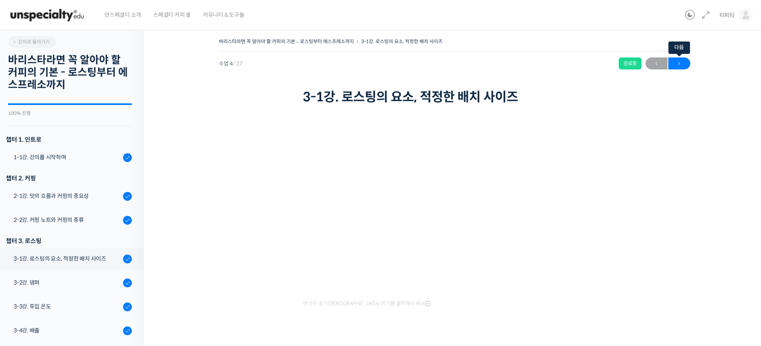
scroll to position [203, 0]
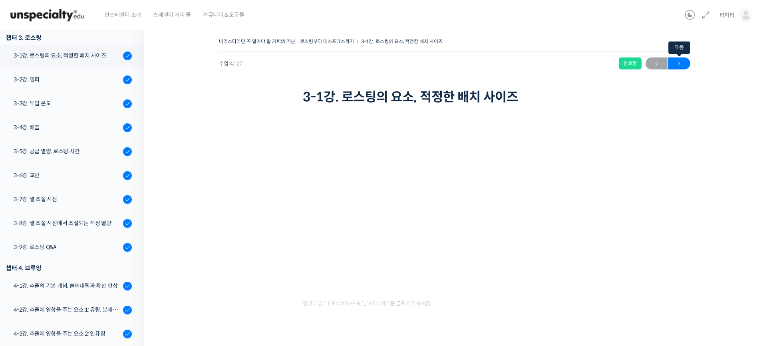
click at [681, 66] on span "→" at bounding box center [679, 63] width 22 height 11
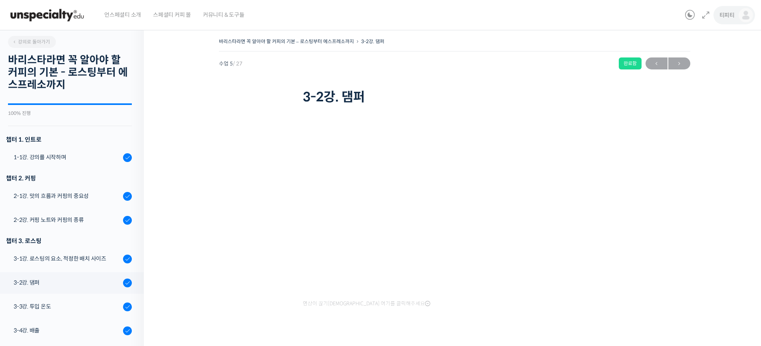
click at [730, 17] on span "티피티" at bounding box center [726, 15] width 15 height 7
click at [697, 61] on span "내가 등록한 강의" at bounding box center [698, 63] width 35 height 7
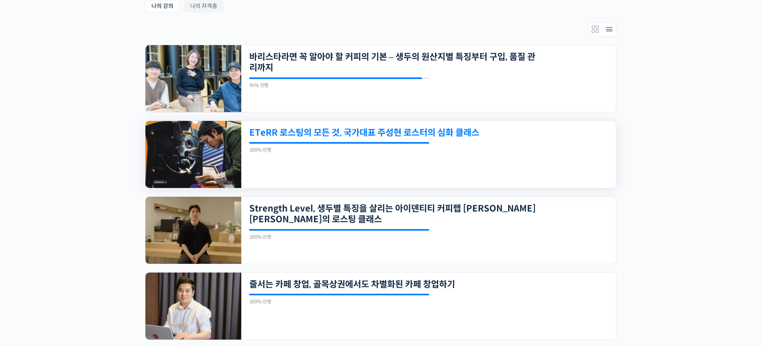
scroll to position [120, 0]
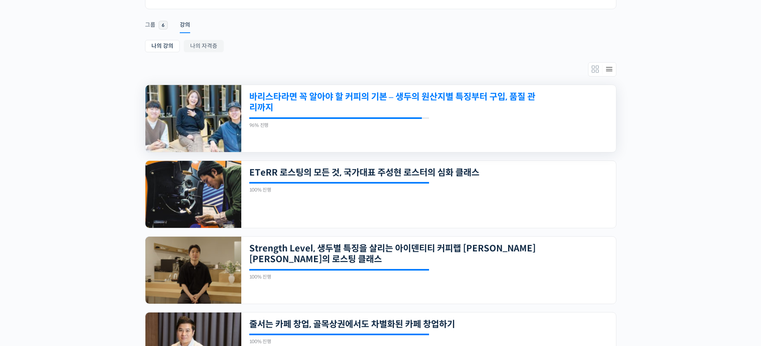
click at [426, 108] on link "바리스타라면 꼭 알아야 할 커피의 기본 – 생두의 원산지별 특징부터 구입, 품질 관리까지" at bounding box center [392, 102] width 287 height 22
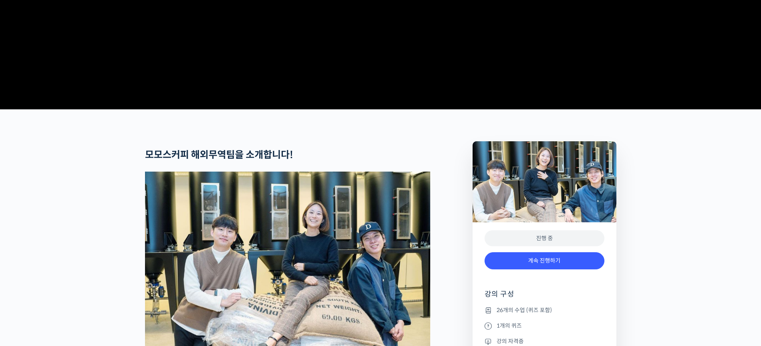
scroll to position [320, 0]
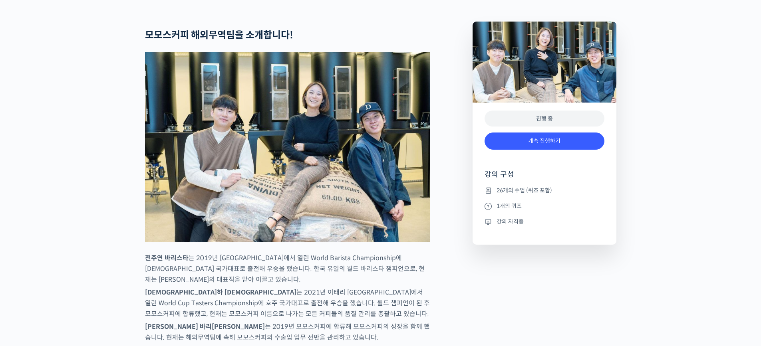
click at [528, 195] on li "26개의 수업 (퀴즈 포함)" at bounding box center [544, 191] width 120 height 10
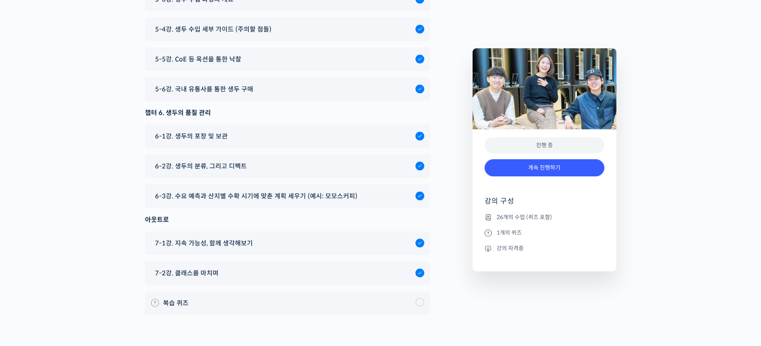
scroll to position [4638, 0]
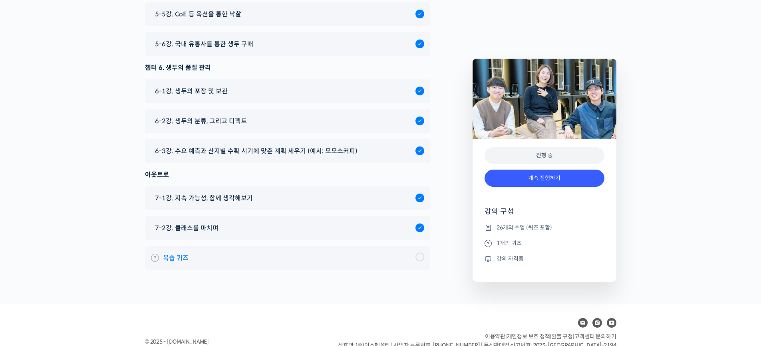
click at [421, 253] on div at bounding box center [419, 257] width 9 height 9
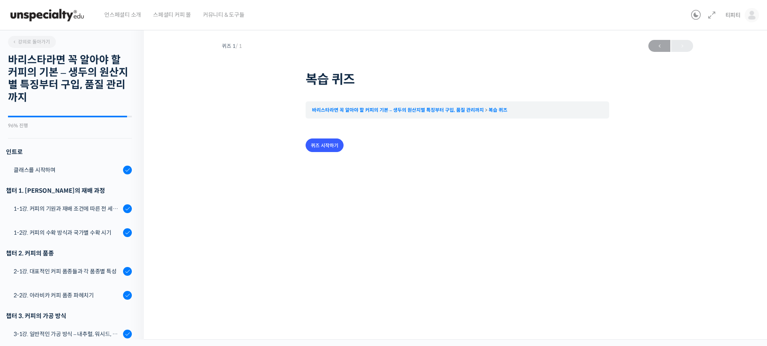
scroll to position [604, 0]
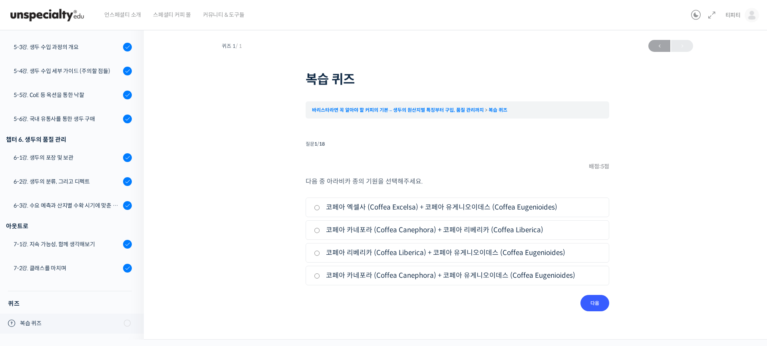
click at [365, 230] on label "코페아 카네포라 (Coffea Canephora) + 코페아 리베리카 (Coffea Liberica)" at bounding box center [457, 230] width 287 height 11
click at [320, 230] on input "코페아 카네포라 (Coffea Canephora) + 코페아 리베리카 (Coffea Liberica)" at bounding box center [317, 230] width 6 height 5
radio input "true"
click at [599, 302] on input "다음" at bounding box center [594, 303] width 29 height 16
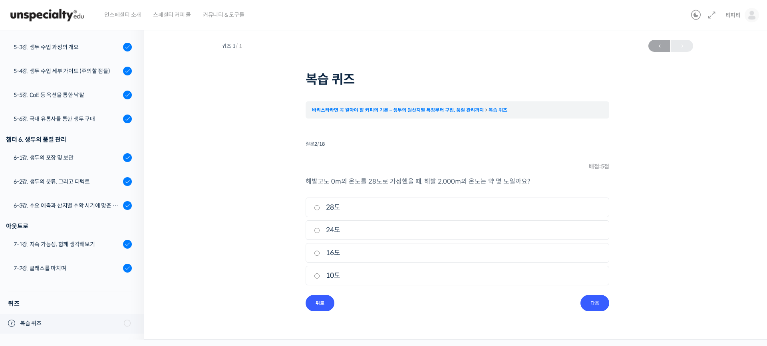
click at [326, 227] on label "24도" at bounding box center [457, 230] width 287 height 11
click at [320, 228] on input "24도" at bounding box center [317, 230] width 6 height 5
radio input "true"
click at [593, 300] on input "다음" at bounding box center [594, 303] width 29 height 16
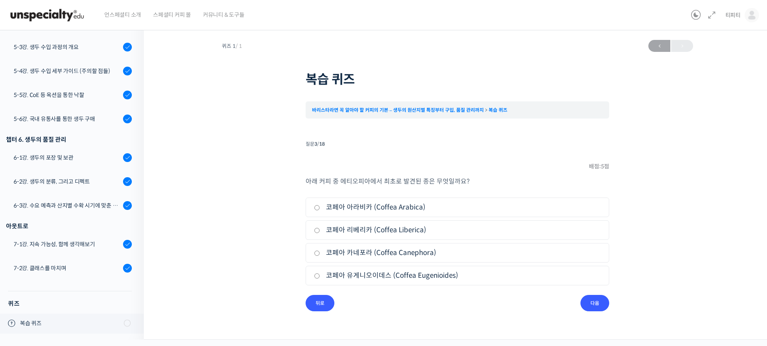
click at [388, 230] on label "코페아 리베리카 (Coffea Liberica)" at bounding box center [457, 230] width 287 height 11
click at [320, 230] on input "코페아 리베리카 (Coffea Liberica)" at bounding box center [317, 230] width 6 height 5
radio input "true"
click at [590, 302] on input "다음" at bounding box center [594, 303] width 29 height 16
click at [359, 254] on label "아세트산/초산 (Acetic acid)" at bounding box center [457, 253] width 287 height 11
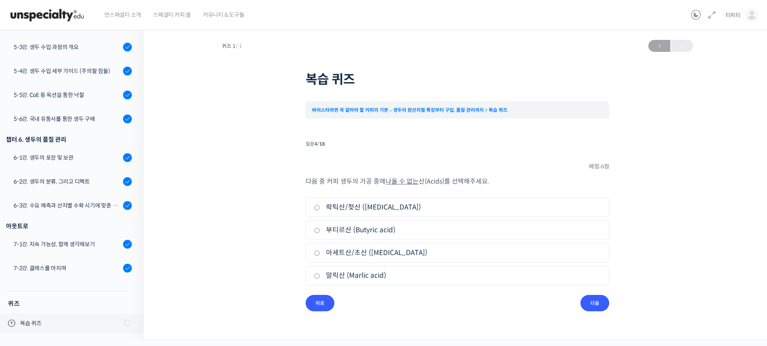
click at [320, 254] on input "아세트산/초산 (Acetic acid)" at bounding box center [317, 253] width 6 height 5
radio input "true"
click at [603, 308] on input "다음" at bounding box center [594, 303] width 29 height 16
click at [353, 259] on li "3. 물을 이용한 추출" at bounding box center [458, 253] width 304 height 20
click at [356, 255] on label "물을 이용한 추출" at bounding box center [457, 253] width 287 height 11
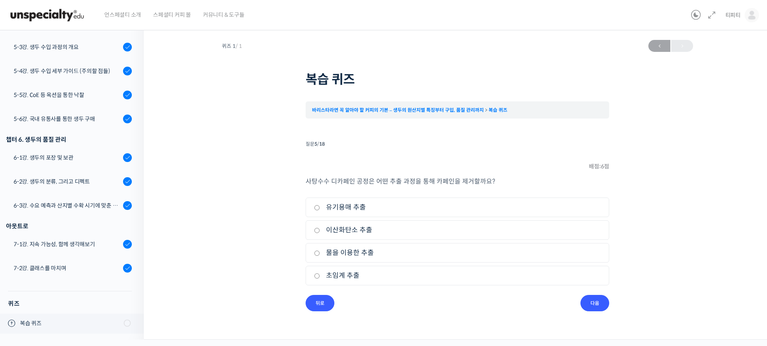
click at [320, 255] on input "물을 이용한 추출" at bounding box center [317, 253] width 6 height 5
radio input "true"
click at [600, 301] on input "다음" at bounding box center [594, 303] width 29 height 16
click at [351, 234] on label "Semi Forest Coffee" at bounding box center [457, 230] width 287 height 11
click at [320, 233] on input "Semi Forest Coffee" at bounding box center [317, 230] width 6 height 5
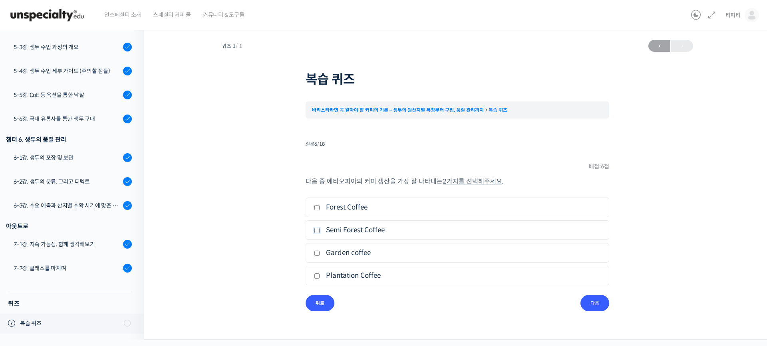
checkbox input "true"
click at [588, 301] on input "다음" at bounding box center [594, 303] width 29 height 16
click at [328, 253] on label "농장명" at bounding box center [457, 253] width 287 height 11
click at [320, 253] on input "농장명" at bounding box center [317, 253] width 6 height 5
radio input "true"
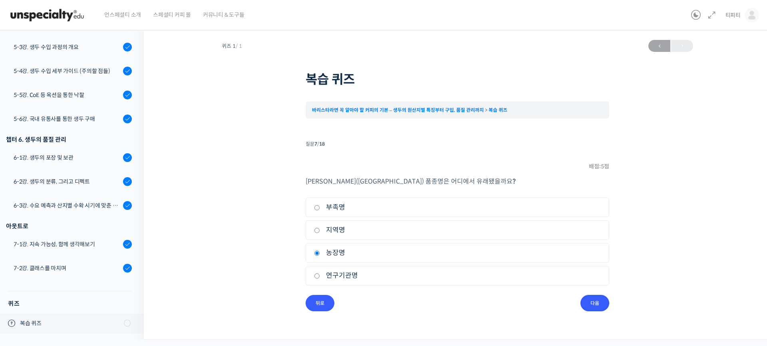
drag, startPoint x: 605, startPoint y: 307, endPoint x: 600, endPoint y: 305, distance: 5.4
click at [604, 307] on input "다음" at bounding box center [594, 303] width 29 height 16
click at [339, 232] on label "버번 (Bourbon)" at bounding box center [457, 230] width 287 height 11
click at [320, 232] on input "버번 (Bourbon)" at bounding box center [317, 230] width 6 height 5
radio input "true"
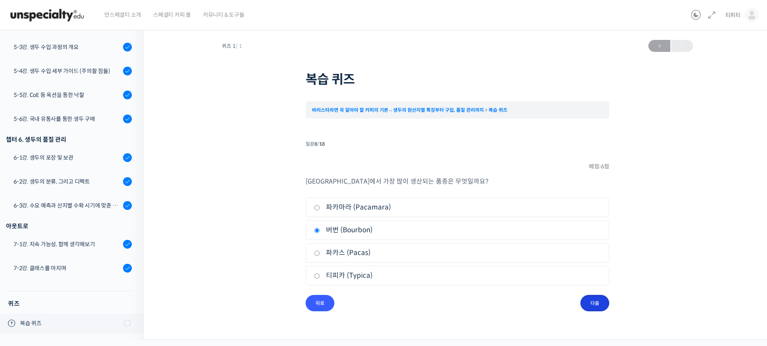
click at [588, 304] on input "다음" at bounding box center [594, 303] width 29 height 16
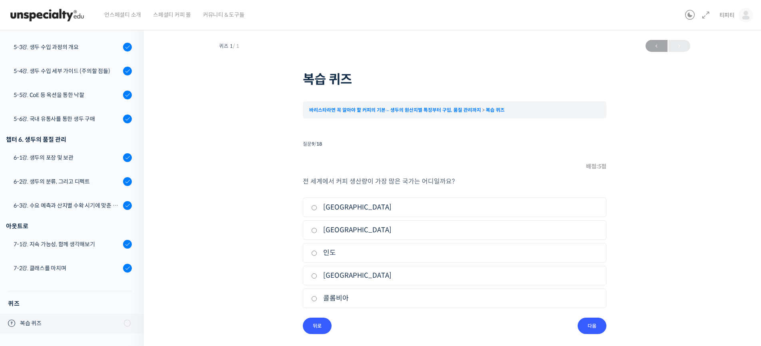
click at [322, 253] on label "인도" at bounding box center [454, 253] width 287 height 11
click at [317, 253] on input "인도" at bounding box center [314, 253] width 6 height 5
radio input "true"
click at [591, 326] on input "다음" at bounding box center [592, 326] width 29 height 16
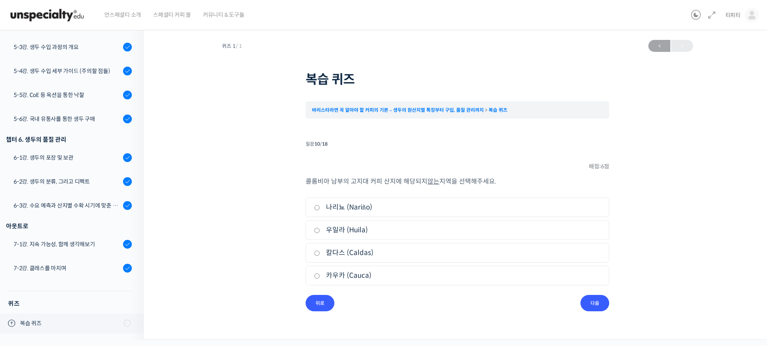
click at [339, 252] on label "칼다스 (Caldas)" at bounding box center [457, 253] width 287 height 11
click at [320, 252] on input "칼다스 (Caldas)" at bounding box center [317, 253] width 6 height 5
radio input "true"
drag, startPoint x: 593, startPoint y: 303, endPoint x: 588, endPoint y: 302, distance: 4.5
click at [593, 303] on input "다음" at bounding box center [594, 303] width 29 height 16
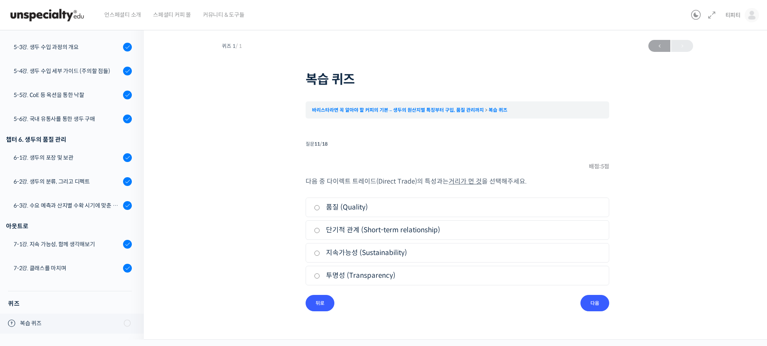
click at [379, 233] on label "단기적 관계 (Short-term relationship)" at bounding box center [457, 230] width 287 height 11
click at [320, 233] on input "단기적 관계 (Short-term relationship)" at bounding box center [317, 230] width 6 height 5
radio input "true"
click at [596, 302] on input "다음" at bounding box center [594, 303] width 29 height 16
click at [352, 255] on label "0901.21-0000" at bounding box center [457, 253] width 287 height 11
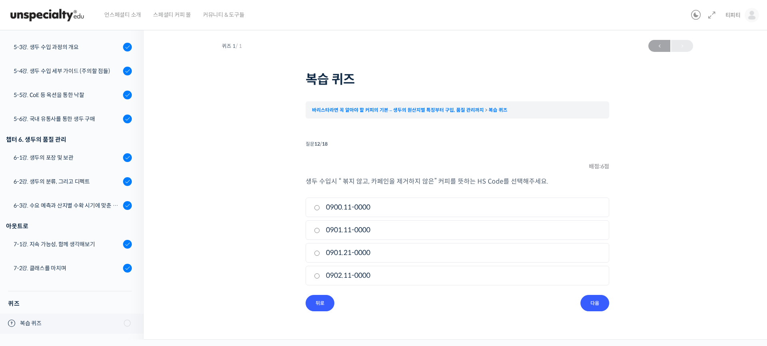
click at [320, 255] on input "0901.21-0000" at bounding box center [317, 253] width 6 height 5
radio input "true"
click at [596, 298] on input "다음" at bounding box center [594, 303] width 29 height 16
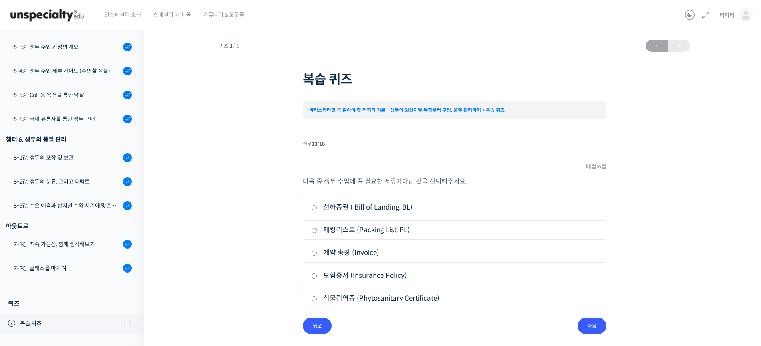
click at [355, 246] on li "3. 계약 송장 (Invoice)" at bounding box center [455, 253] width 304 height 20
click at [357, 250] on label "계약 송장 (Invoice)" at bounding box center [454, 253] width 287 height 11
click at [317, 251] on input "계약 송장 (Invoice)" at bounding box center [314, 253] width 6 height 5
radio input "true"
click at [582, 322] on input "다음" at bounding box center [592, 326] width 29 height 16
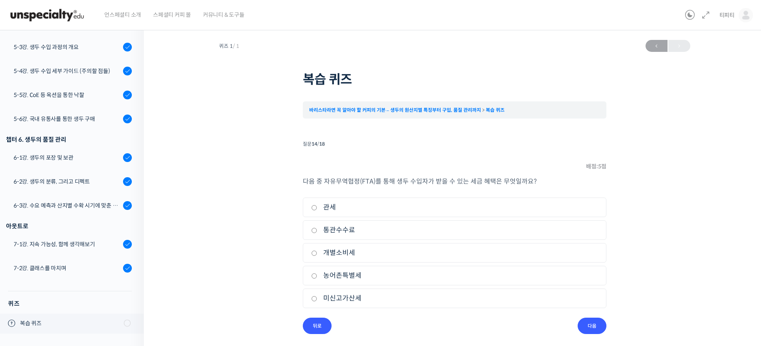
click at [341, 233] on label "통관수수료" at bounding box center [454, 230] width 287 height 11
click at [317, 233] on input "통관수수료" at bounding box center [314, 230] width 6 height 5
radio input "true"
drag, startPoint x: 588, startPoint y: 325, endPoint x: 521, endPoint y: 290, distance: 75.2
click at [588, 325] on input "다음" at bounding box center [592, 326] width 29 height 16
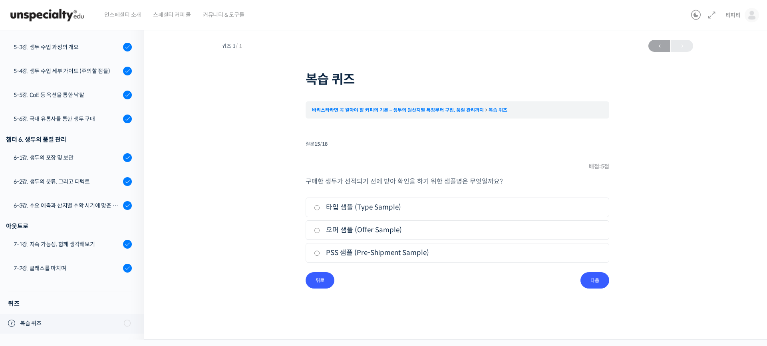
click at [380, 254] on label "PSS 샘플 (Pre-Shipment Sample)" at bounding box center [457, 253] width 287 height 11
click at [320, 254] on input "PSS 샘플 (Pre-Shipment Sample)" at bounding box center [317, 253] width 6 height 5
radio input "true"
click at [589, 281] on input "다음" at bounding box center [594, 280] width 29 height 16
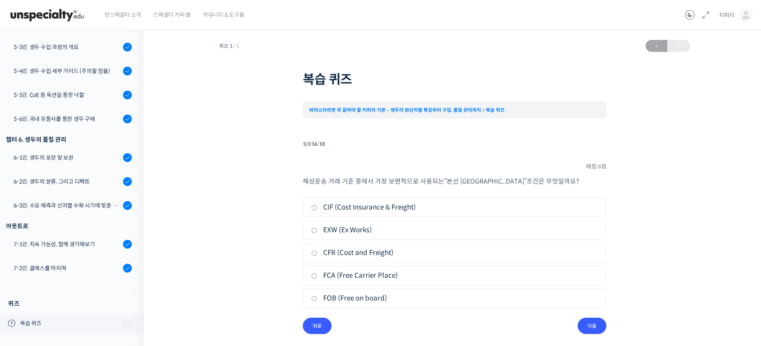
click at [334, 248] on label "CFR (Cost and Freight)" at bounding box center [454, 253] width 287 height 11
click at [317, 251] on input "CFR (Cost and Freight)" at bounding box center [314, 253] width 6 height 5
radio input "true"
click at [334, 252] on label "CFR (Cost and Freight)" at bounding box center [454, 253] width 287 height 11
click at [317, 252] on input "CFR (Cost and Freight)" at bounding box center [314, 253] width 6 height 5
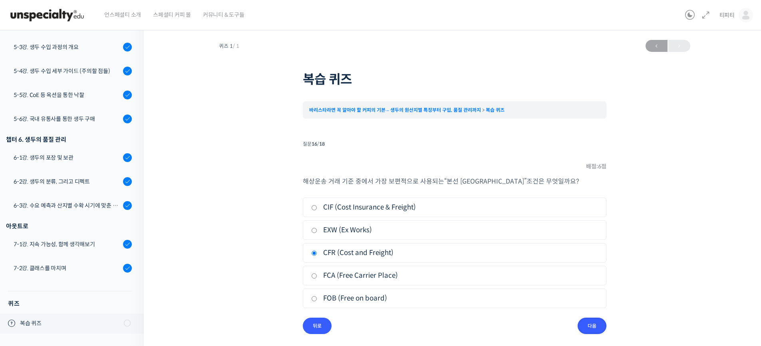
drag, startPoint x: 602, startPoint y: 327, endPoint x: 598, endPoint y: 322, distance: 6.5
click at [601, 326] on input "다음" at bounding box center [592, 326] width 29 height 16
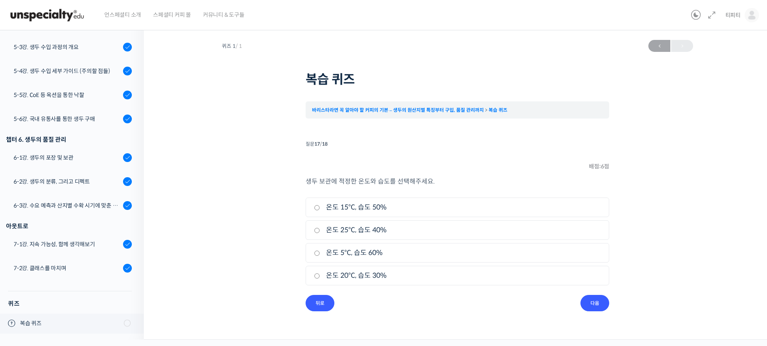
click at [361, 256] on label "온도 5°C, 습도 60%" at bounding box center [457, 253] width 287 height 11
click at [320, 256] on input "온도 5°C, 습도 60%" at bounding box center [317, 253] width 6 height 5
radio input "true"
drag, startPoint x: 591, startPoint y: 306, endPoint x: 579, endPoint y: 302, distance: 12.3
click at [591, 306] on input "다음" at bounding box center [594, 303] width 29 height 16
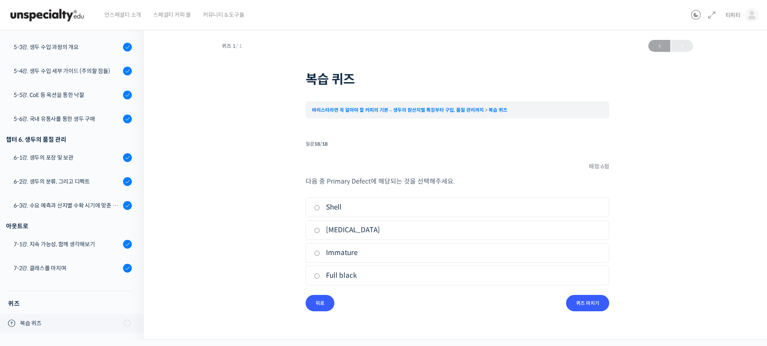
click at [330, 228] on label "Floater" at bounding box center [457, 230] width 287 height 11
click at [320, 228] on input "Floater" at bounding box center [317, 230] width 6 height 5
radio input "true"
click at [596, 307] on input "퀴즈 마치기" at bounding box center [587, 303] width 43 height 16
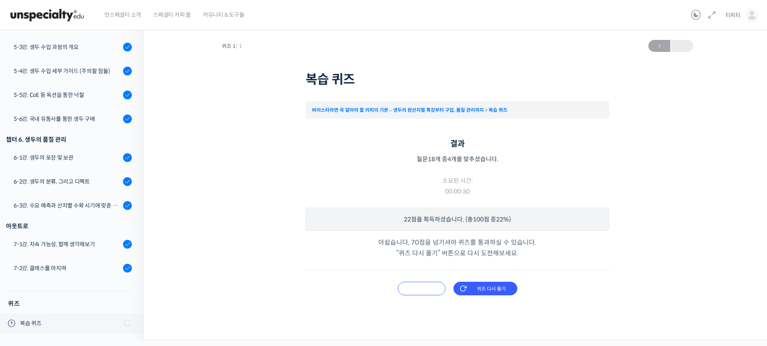
click at [426, 288] on input "오답 확인하기" at bounding box center [422, 289] width 48 height 14
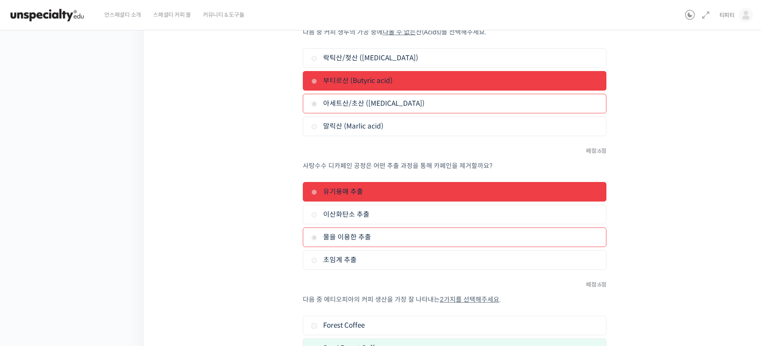
scroll to position [449, 0]
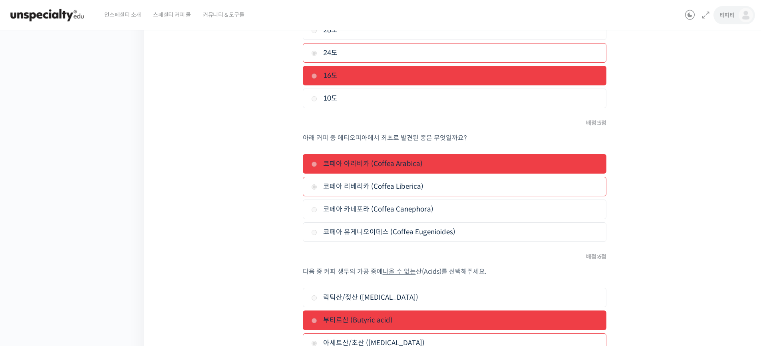
click at [724, 16] on span "티피티" at bounding box center [726, 15] width 15 height 7
click at [693, 67] on span "내가 등록한 강의" at bounding box center [698, 63] width 35 height 7
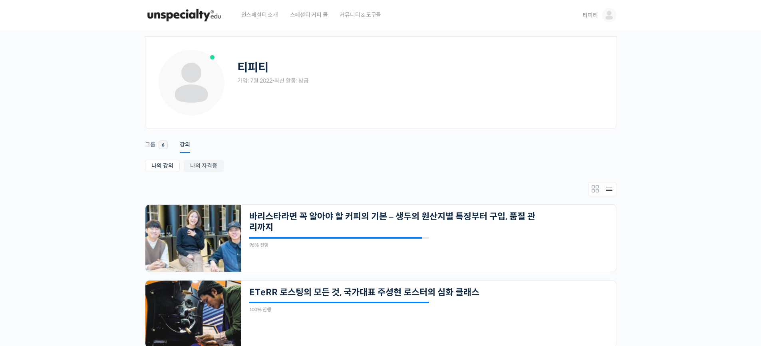
scroll to position [80, 0]
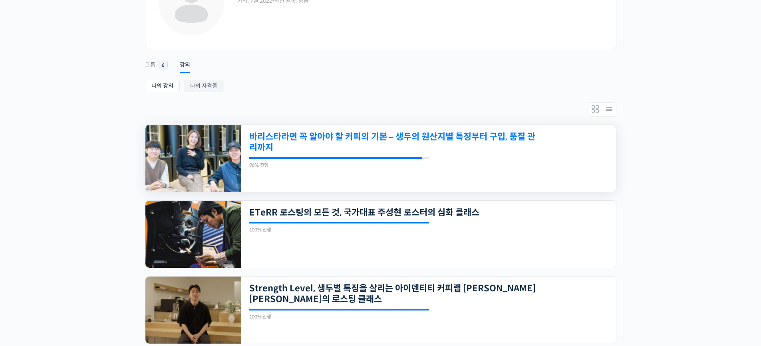
click at [351, 141] on link "바리스타라면 꼭 알아야 할 커피의 기본 – 생두의 원산지별 특징부터 구입, 품질 관리까지" at bounding box center [392, 142] width 287 height 22
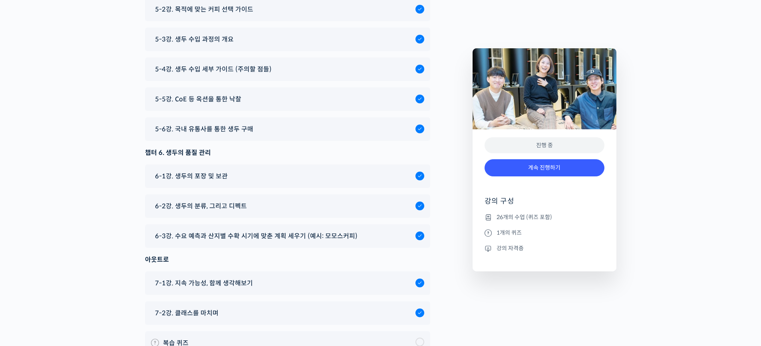
scroll to position [4638, 0]
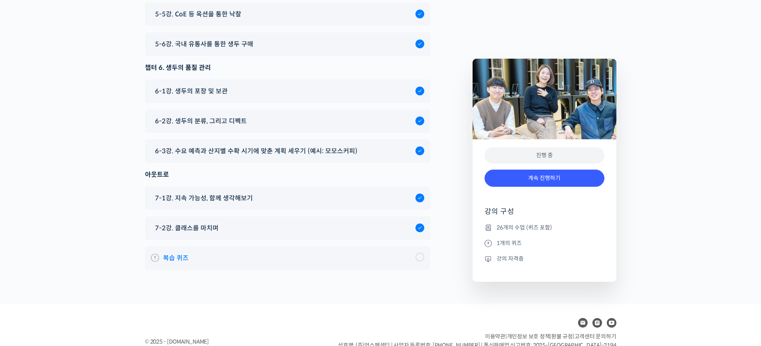
click at [376, 253] on link "복습 퀴즈" at bounding box center [287, 258] width 273 height 11
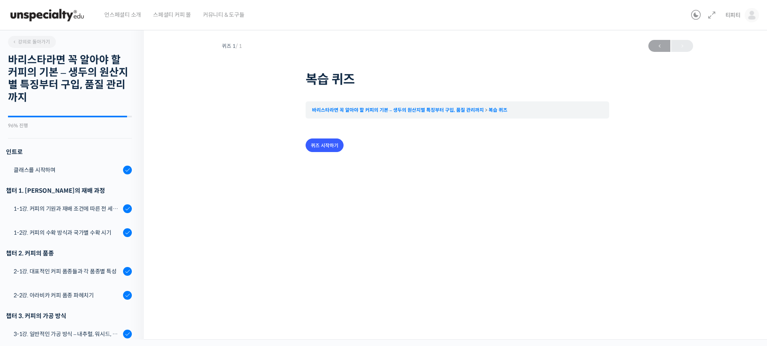
scroll to position [604, 0]
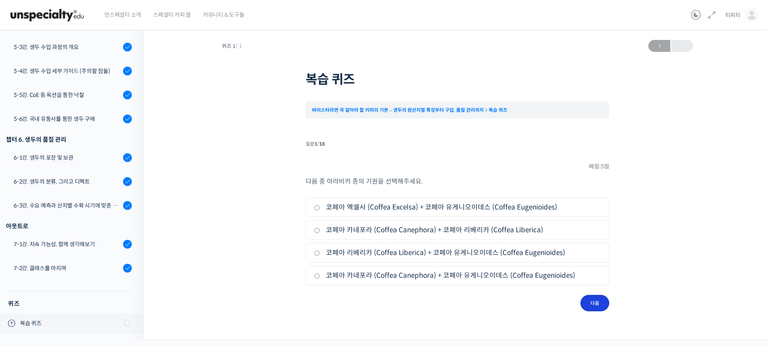
click at [588, 306] on input "다음" at bounding box center [594, 303] width 29 height 16
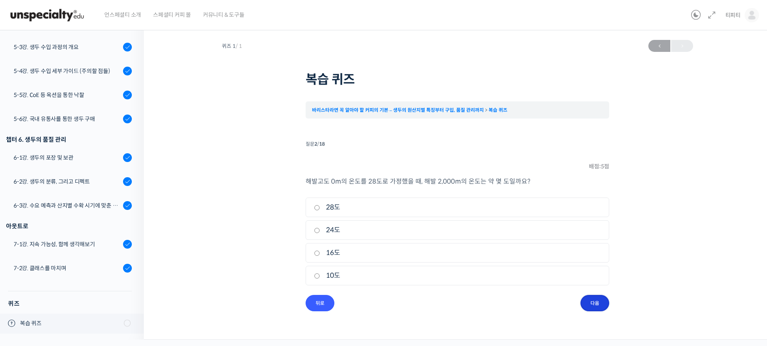
click at [591, 306] on input "다음" at bounding box center [594, 303] width 29 height 16
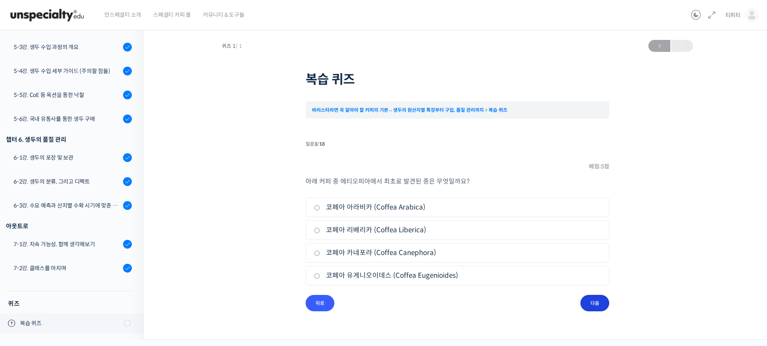
click at [593, 305] on input "다음" at bounding box center [594, 303] width 29 height 16
click at [0, 0] on input "다음" at bounding box center [0, 0] width 0 height 0
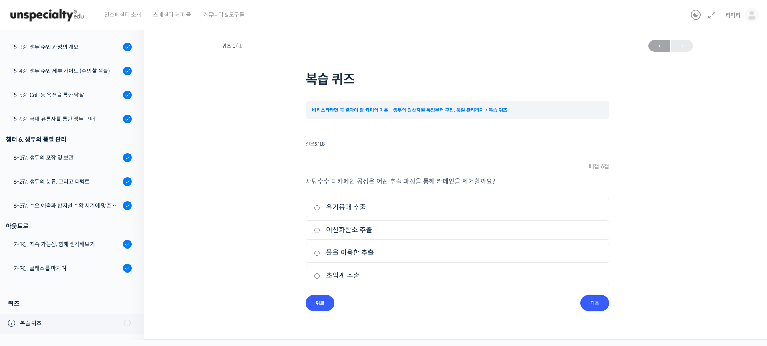
click at [593, 305] on input "다음" at bounding box center [594, 303] width 29 height 16
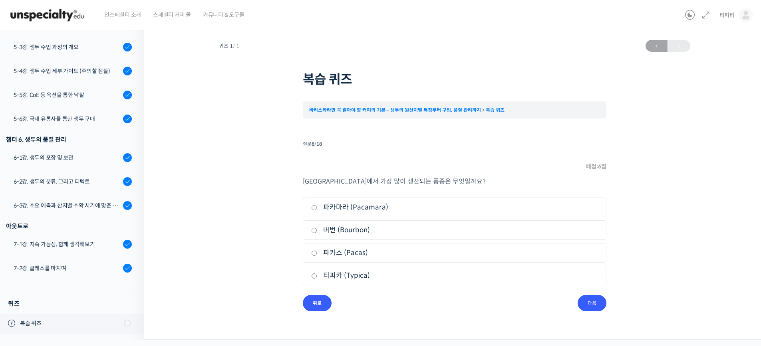
click at [0, 0] on li "5. 콜롬비아" at bounding box center [0, 0] width 0 height 0
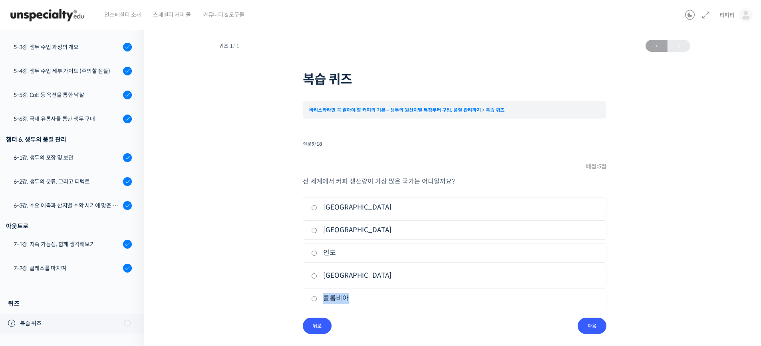
click at [593, 305] on li "5. 콜롬비아" at bounding box center [455, 299] width 304 height 20
click at [593, 326] on input "다음" at bounding box center [592, 326] width 29 height 16
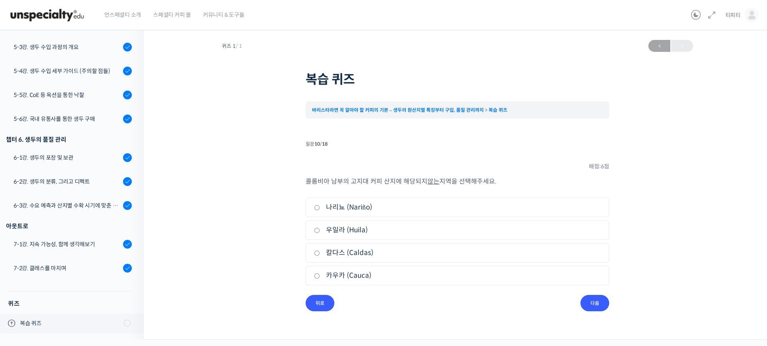
click at [593, 326] on div "퀴즈 1 / 1 2025년 12월 25일 6:49 오후 ← 이전 복습 퀴즈 바리스타라면 꼭 알아야 할 커피의 기본 – 생두의 원산지별 특징부터…" at bounding box center [457, 182] width 547 height 292
click at [601, 309] on input "다음" at bounding box center [594, 303] width 29 height 16
click at [594, 306] on input "다음" at bounding box center [594, 303] width 29 height 16
click at [0, 0] on input "다음" at bounding box center [0, 0] width 0 height 0
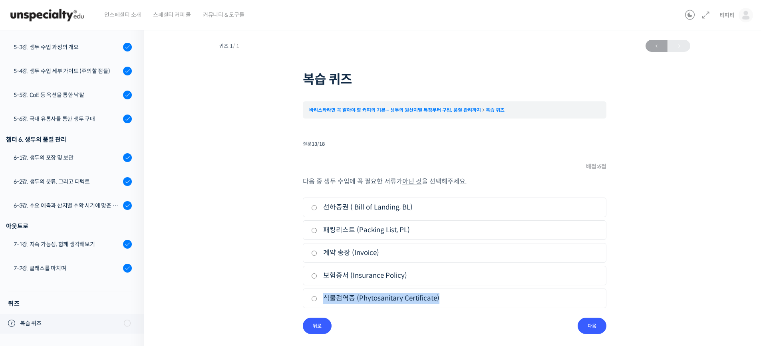
click at [594, 306] on li "5. 식물검역증 (Phytosanitary Certificate)" at bounding box center [455, 299] width 304 height 20
click at [589, 325] on input "다음" at bounding box center [592, 326] width 29 height 16
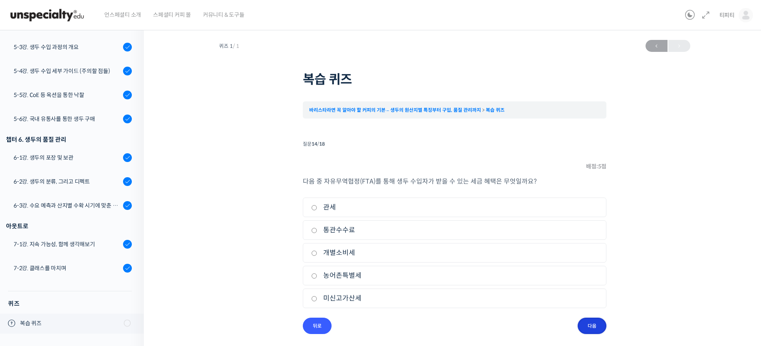
click at [591, 327] on input "다음" at bounding box center [592, 326] width 29 height 16
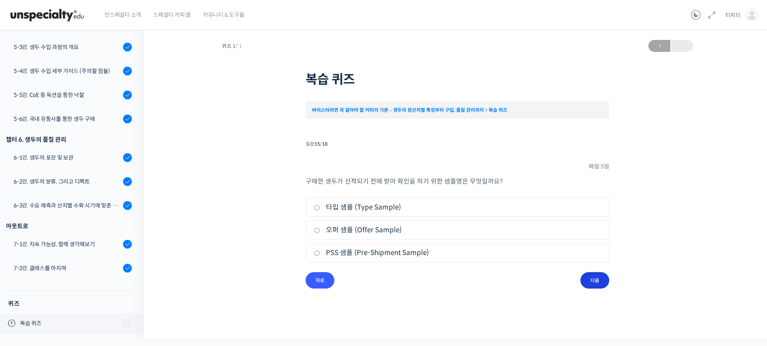
click at [602, 276] on input "다음" at bounding box center [594, 280] width 29 height 16
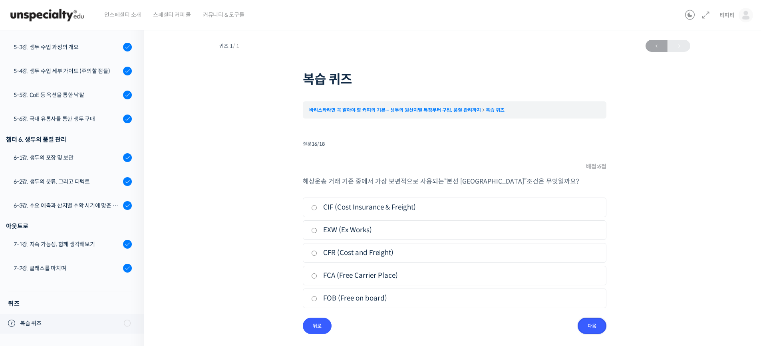
click at [589, 325] on input "다음" at bounding box center [592, 326] width 29 height 16
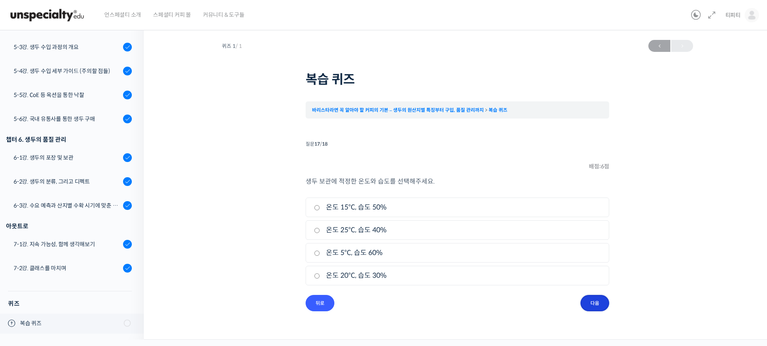
click at [590, 299] on input "다음" at bounding box center [594, 303] width 29 height 16
click at [593, 302] on input "퀴즈 마치기" at bounding box center [587, 303] width 43 height 16
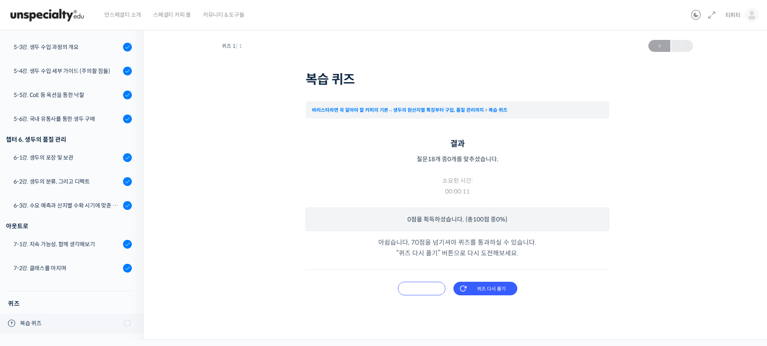
click at [423, 287] on input "오답 확인하기" at bounding box center [422, 289] width 48 height 14
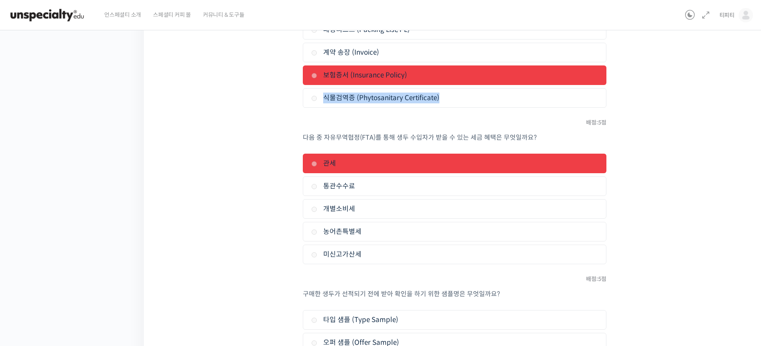
scroll to position [1847, 0]
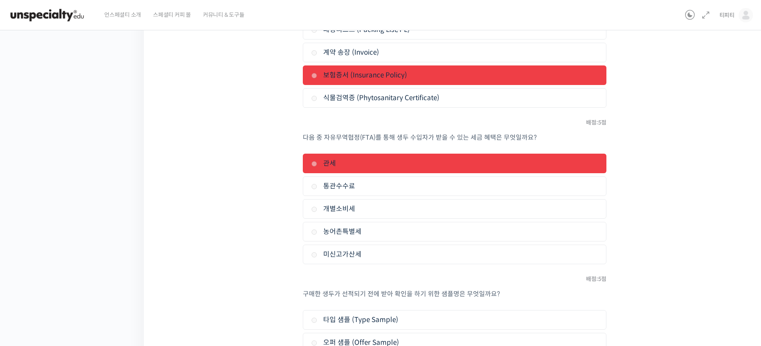
scroll to position [2127, 0]
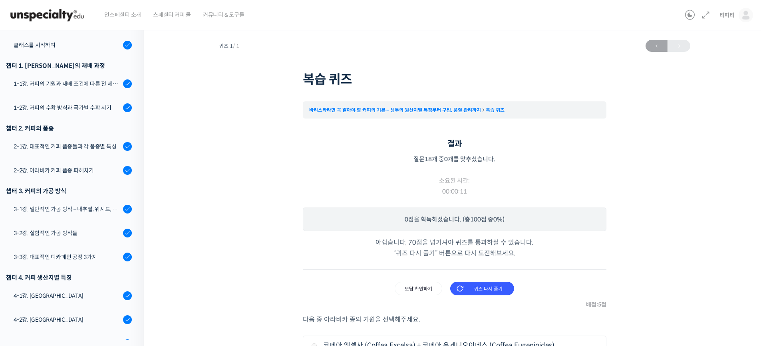
scroll to position [0, 0]
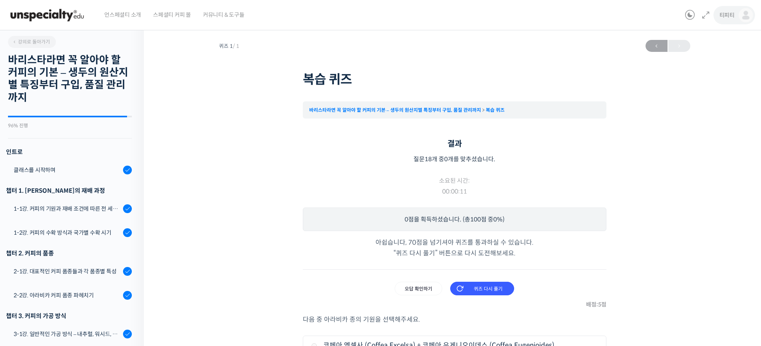
click at [722, 20] on link "티피티" at bounding box center [736, 15] width 34 height 30
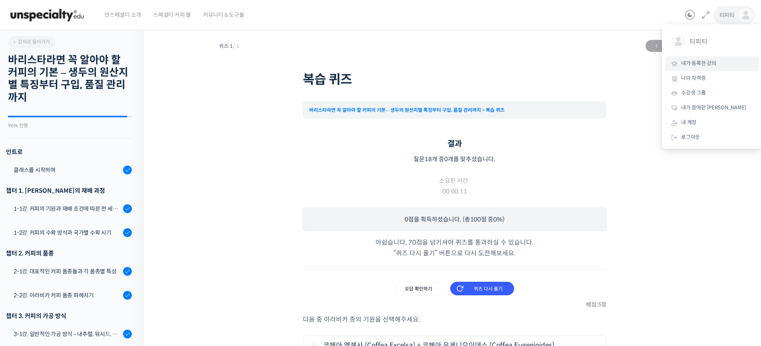
click at [707, 65] on span "내가 등록한 강의" at bounding box center [698, 63] width 35 height 7
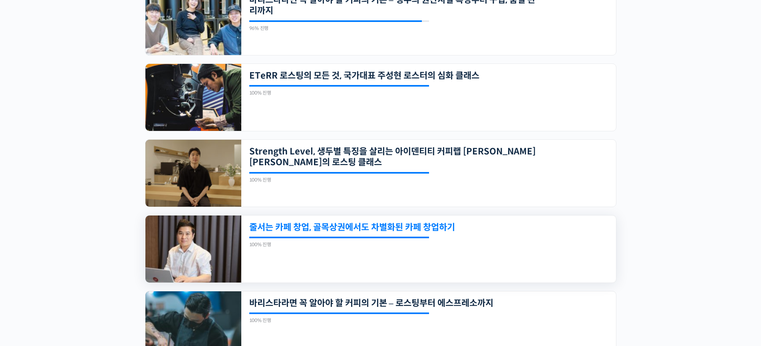
scroll to position [97, 0]
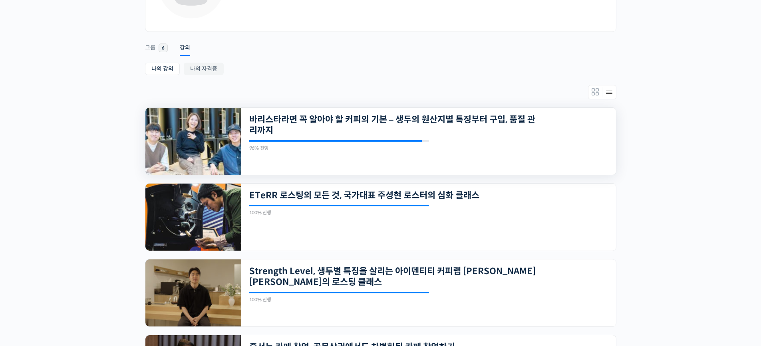
click at [302, 150] on div "96% 진행" at bounding box center [339, 148] width 180 height 5
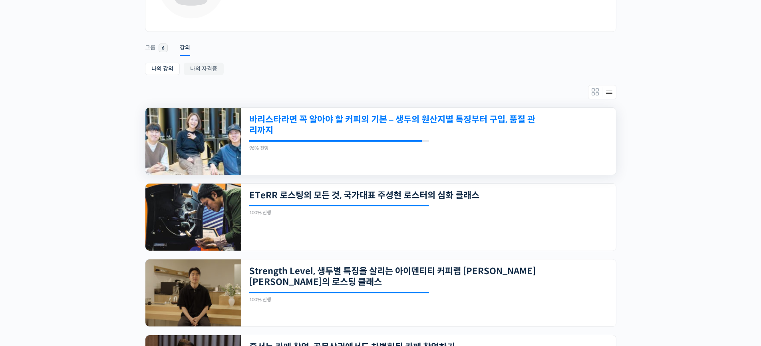
click at [320, 129] on link "바리스타라면 꼭 알아야 할 커피의 기본 – 생두의 원산지별 특징부터 구입, 품질 관리까지" at bounding box center [392, 125] width 287 height 22
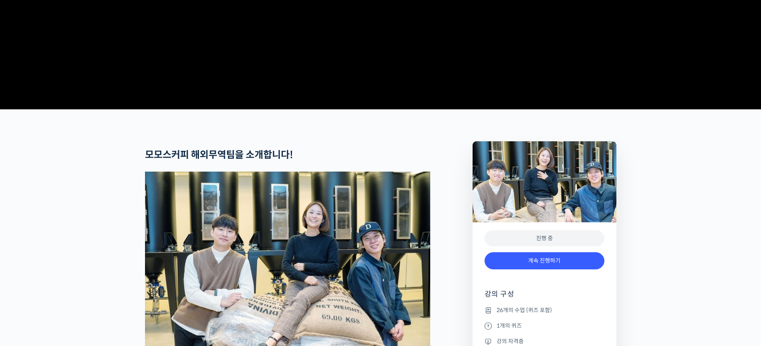
scroll to position [439, 0]
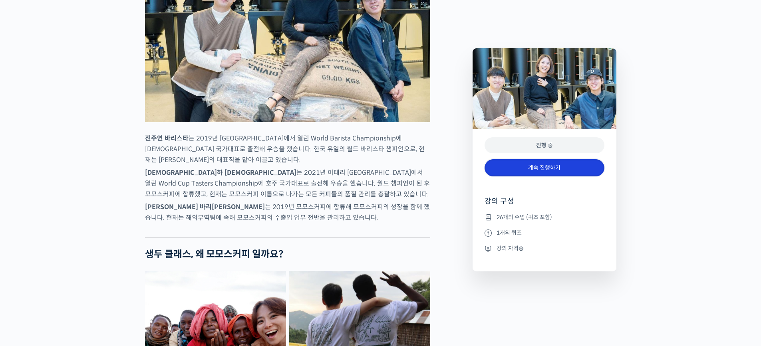
click at [543, 164] on link "계속 진행하기" at bounding box center [544, 167] width 120 height 17
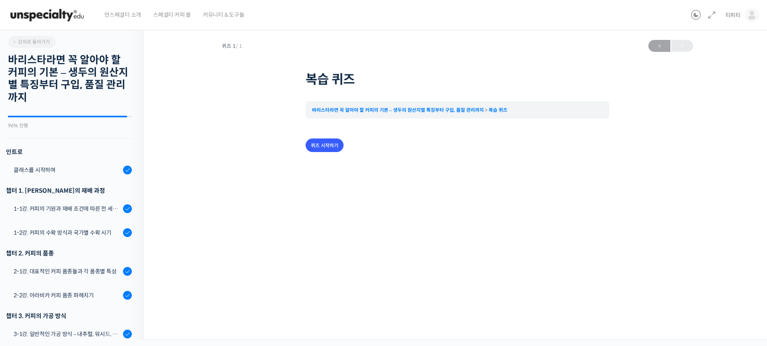
scroll to position [604, 0]
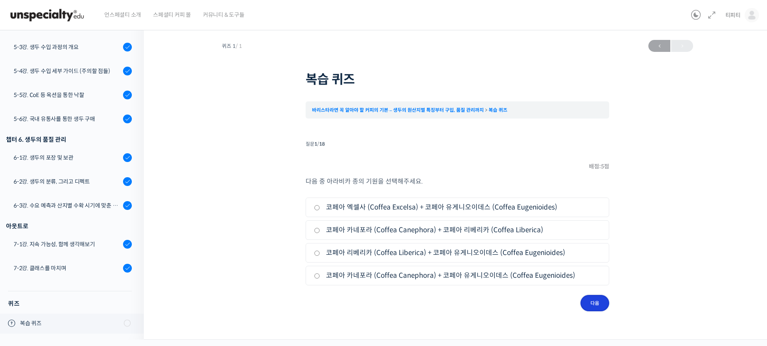
click at [597, 303] on input "다음" at bounding box center [594, 303] width 29 height 16
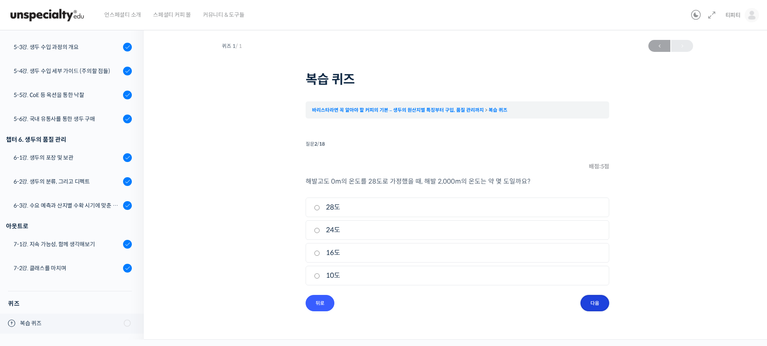
click at [596, 304] on input "다음" at bounding box center [594, 303] width 29 height 16
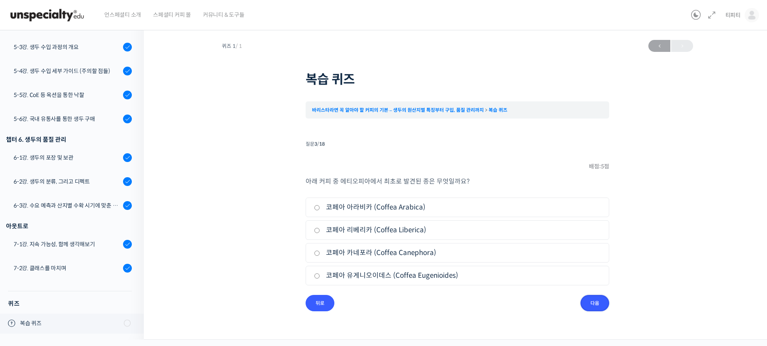
click at [596, 304] on input "다음" at bounding box center [594, 303] width 29 height 16
click at [0, 0] on input "다음" at bounding box center [0, 0] width 0 height 0
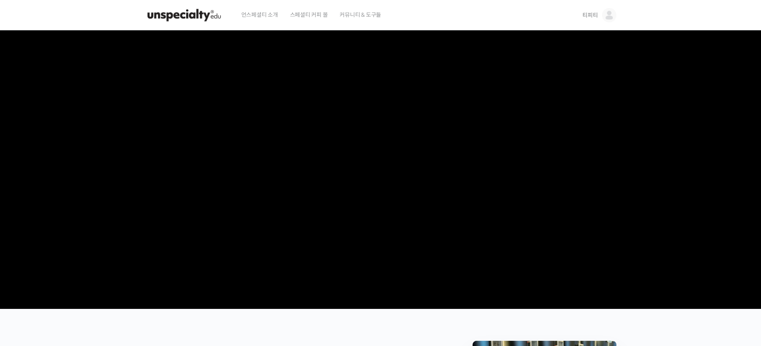
click at [583, 12] on span "티피티" at bounding box center [589, 15] width 15 height 7
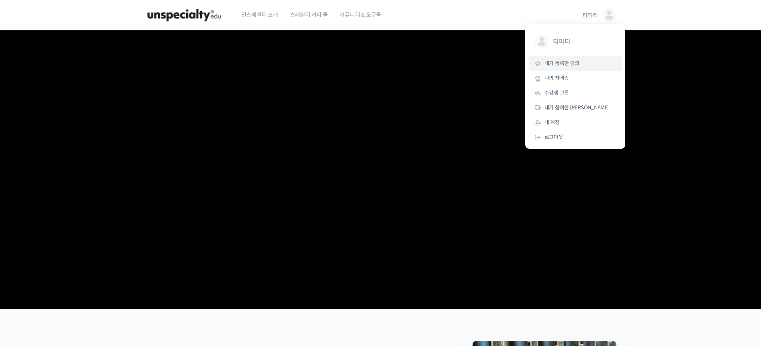
click at [585, 60] on link "내가 등록한 강의" at bounding box center [574, 63] width 93 height 15
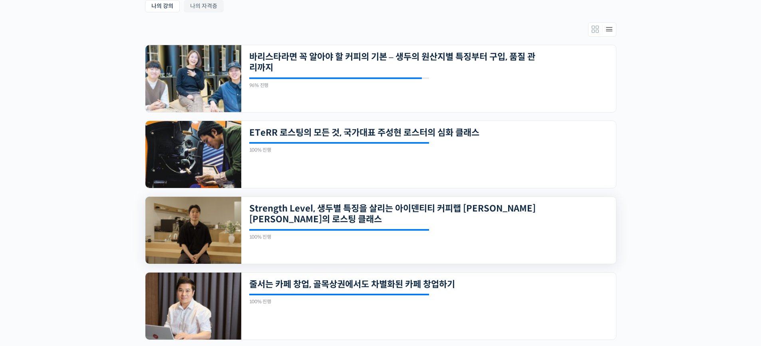
scroll to position [200, 0]
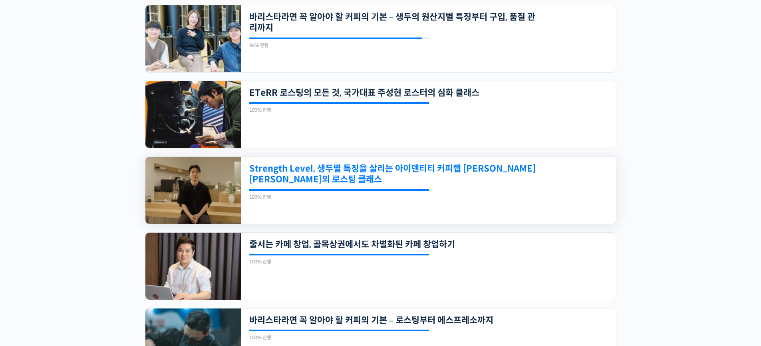
click at [308, 175] on link "Strength Level, 생두별 특징을 살리는 아이덴티티 커피랩 [PERSON_NAME] [PERSON_NAME]의 로스팅 클래스" at bounding box center [392, 174] width 287 height 22
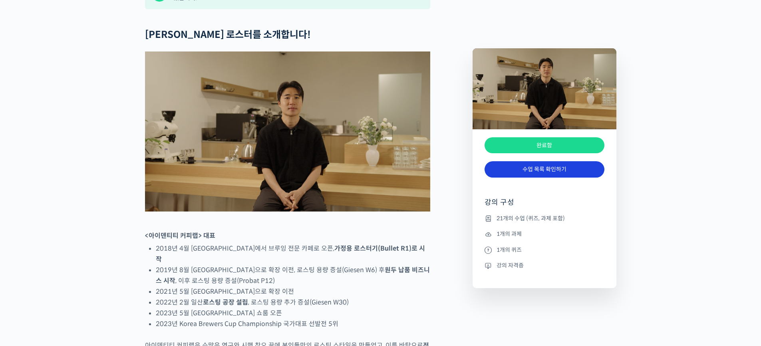
click at [563, 171] on link "수업 목록 확인하기" at bounding box center [544, 169] width 120 height 16
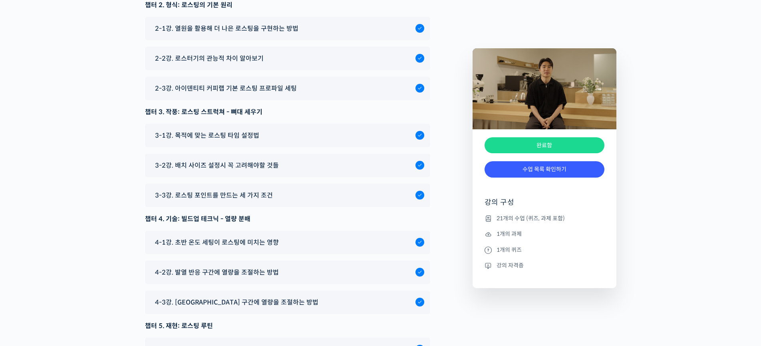
scroll to position [4587, 0]
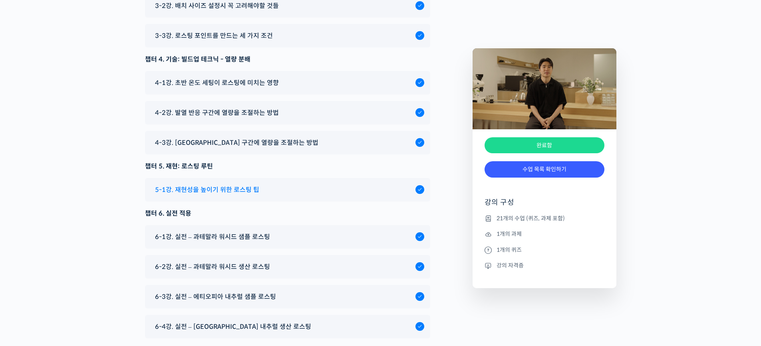
click at [278, 178] on div "5-1강. 재현성을 높이기 위한 로스팅 팁" at bounding box center [287, 190] width 285 height 24
click at [236, 185] on span "5-1강. 재현성을 높이기 위한 로스팅 팁" at bounding box center [207, 190] width 104 height 11
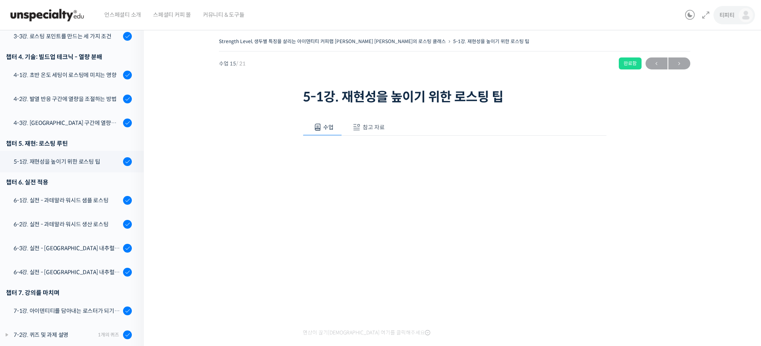
click at [724, 16] on span "티피티" at bounding box center [726, 15] width 15 height 7
click at [704, 62] on span "내가 등록한 강의" at bounding box center [698, 63] width 35 height 7
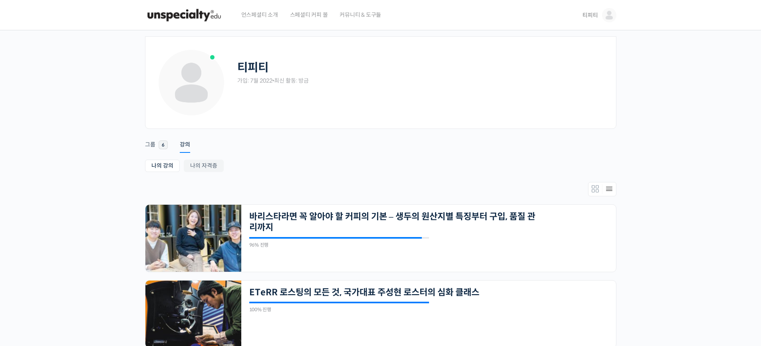
click at [302, 16] on span "스페셜티 커피 몰" at bounding box center [309, 15] width 38 height 30
click at [587, 14] on span "티피티" at bounding box center [589, 15] width 15 height 7
click at [567, 64] on span "내가 등록한 강의" at bounding box center [561, 63] width 35 height 7
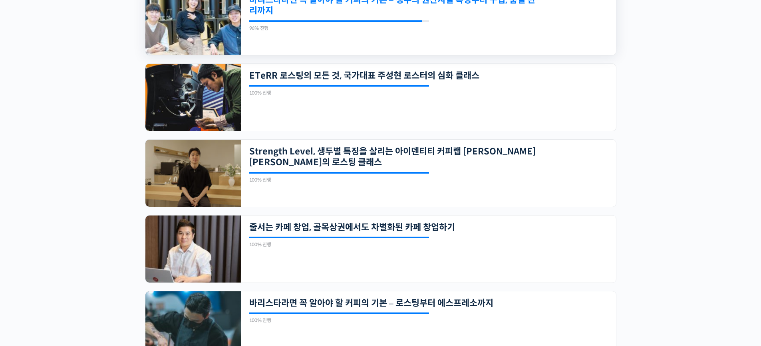
scroll to position [57, 0]
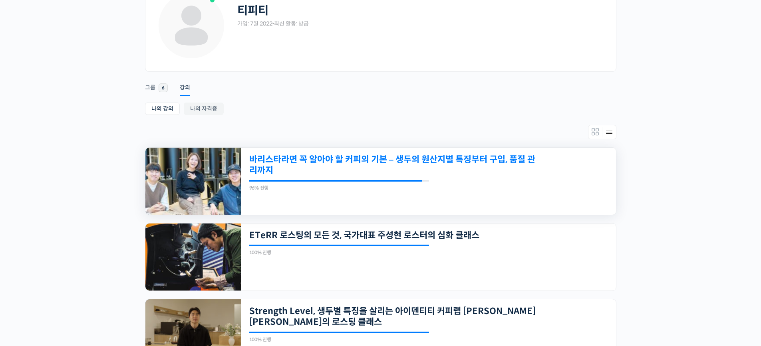
click at [309, 160] on link "바리스타라면 꼭 알아야 할 커피의 기본 – 생두의 원산지별 특징부터 구입, 품질 관리까지" at bounding box center [392, 165] width 287 height 22
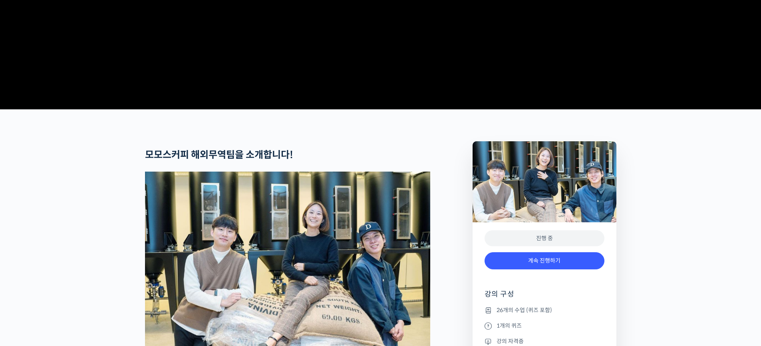
scroll to position [280, 0]
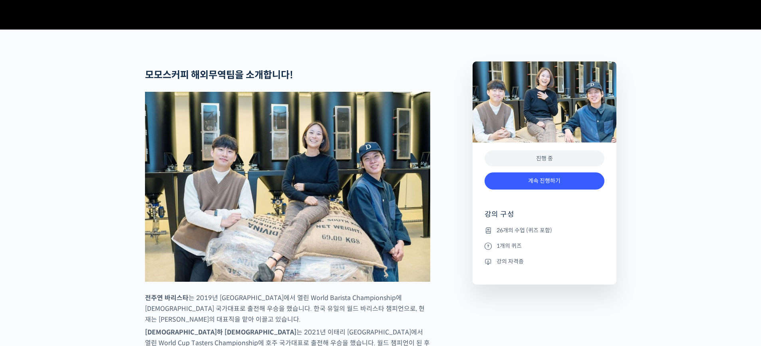
drag, startPoint x: 554, startPoint y: 187, endPoint x: 555, endPoint y: 178, distance: 9.3
click at [554, 167] on div "진행 중" at bounding box center [544, 159] width 120 height 16
click at [558, 127] on img at bounding box center [544, 102] width 144 height 81
click at [522, 235] on li "26개의 수업 (퀴즈 포함)" at bounding box center [544, 231] width 120 height 10
click at [504, 251] on li "1개의 퀴즈" at bounding box center [544, 246] width 120 height 10
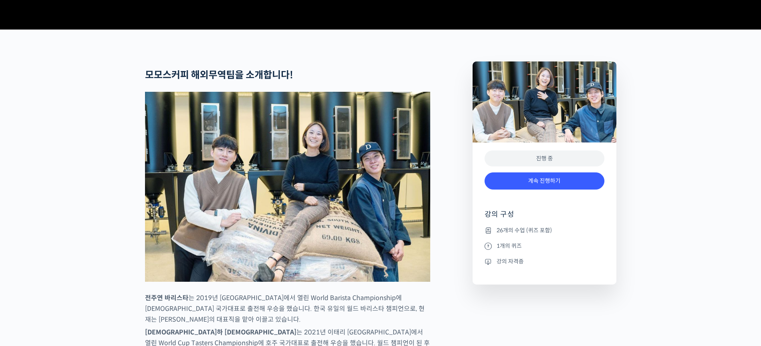
drag, startPoint x: 502, startPoint y: 298, endPoint x: 500, endPoint y: 295, distance: 4.1
click at [502, 285] on ul "26개의 수업 (퀴즈 포함) 1개의 퀴즈 강의 자격증" at bounding box center [544, 255] width 120 height 59
click at [493, 266] on li "강의 자격증" at bounding box center [544, 262] width 120 height 10
click at [499, 266] on li "강의 자격증" at bounding box center [544, 262] width 120 height 10
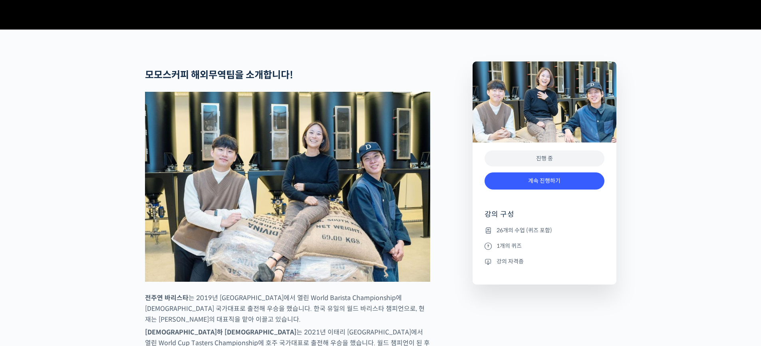
drag, startPoint x: 502, startPoint y: 288, endPoint x: 543, endPoint y: 227, distance: 73.6
click at [503, 266] on li "강의 자격증" at bounding box center [544, 262] width 120 height 10
click at [548, 190] on link "계속 진행하기" at bounding box center [544, 181] width 120 height 17
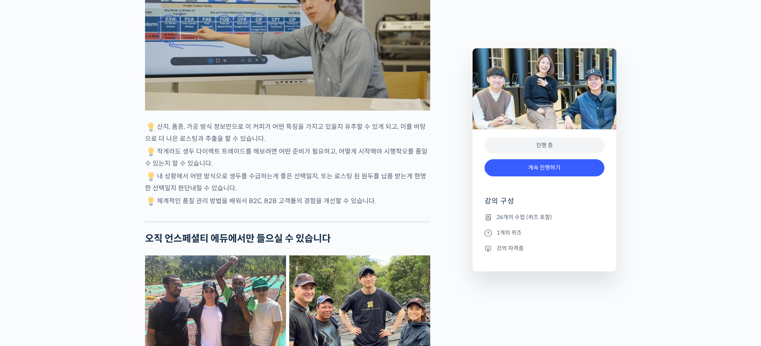
scroll to position [1997, 0]
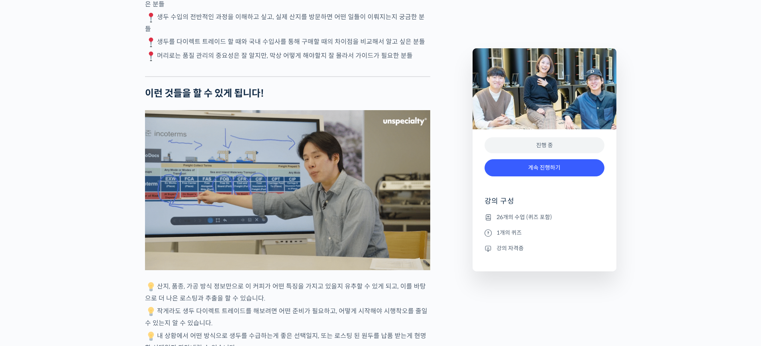
click at [287, 177] on img at bounding box center [287, 190] width 285 height 160
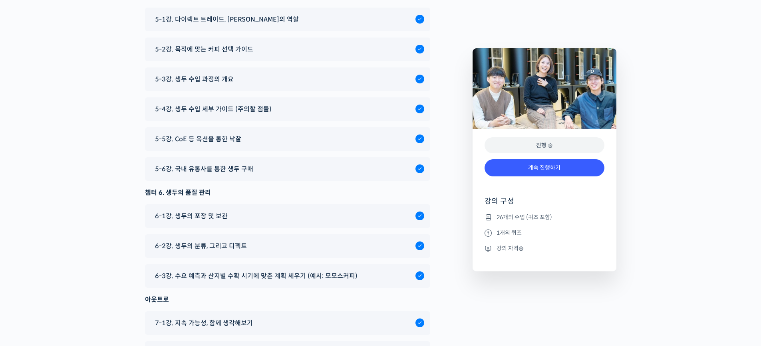
scroll to position [4638, 0]
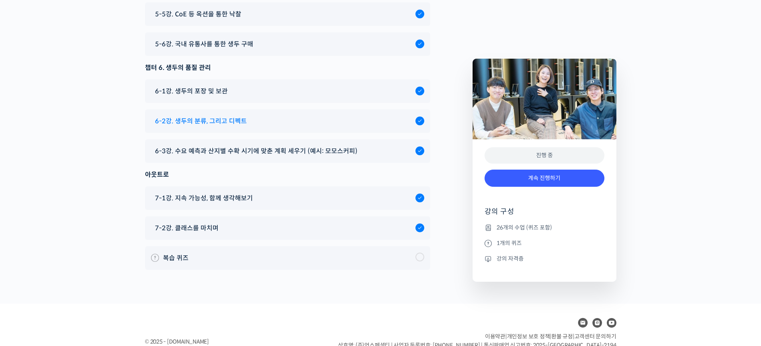
click at [232, 116] on span "6-2강. 생두의 분류, 그리고 디펙트" at bounding box center [201, 121] width 92 height 11
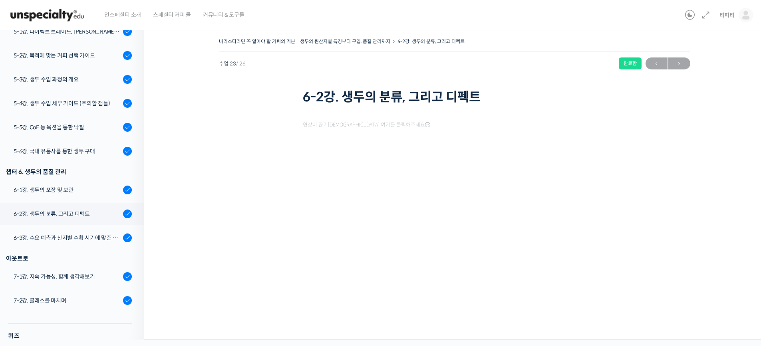
scroll to position [604, 0]
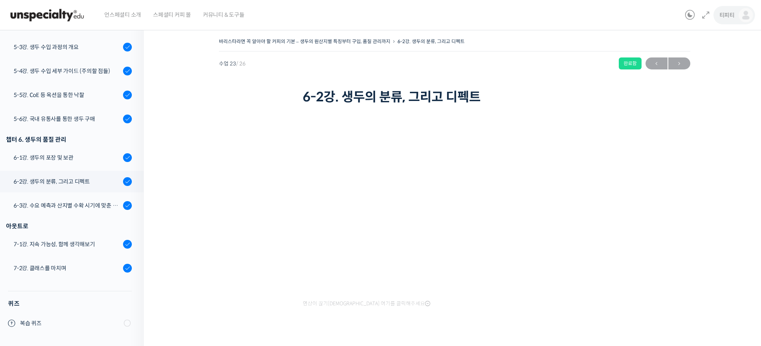
click at [721, 17] on span "티피티" at bounding box center [726, 15] width 15 height 7
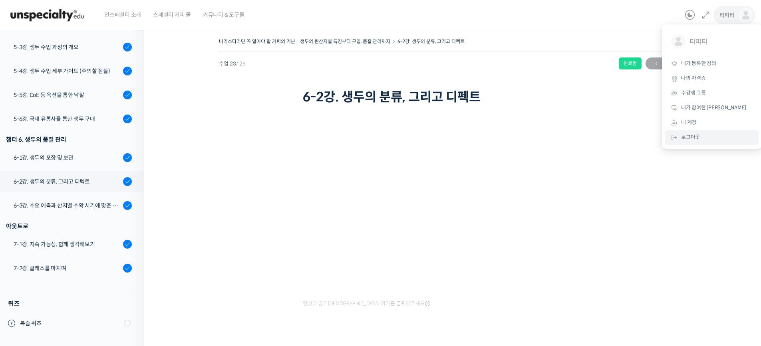
click at [687, 139] on span "로그아웃" at bounding box center [690, 137] width 19 height 7
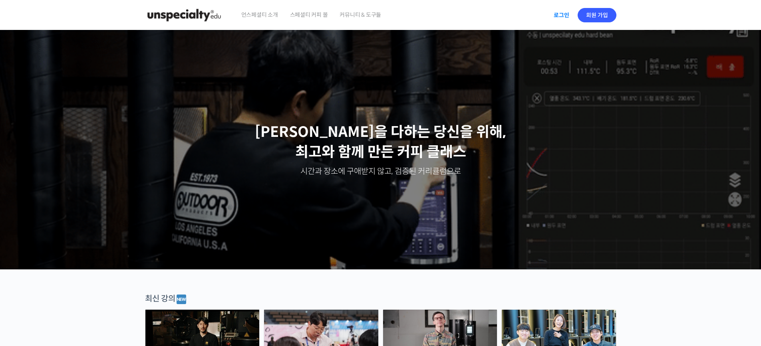
click at [561, 16] on link "로그인" at bounding box center [561, 15] width 25 height 18
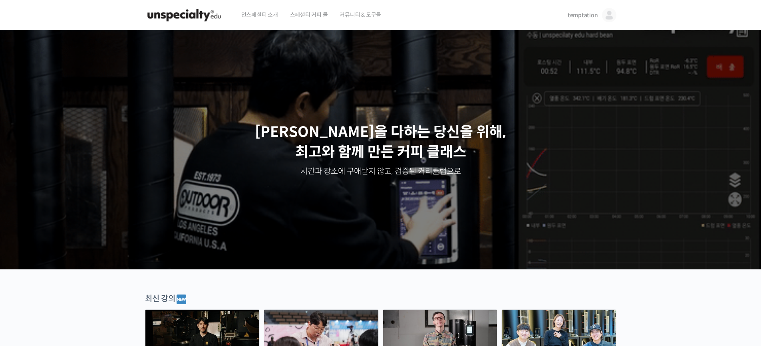
click at [593, 15] on span "temptation" at bounding box center [583, 15] width 30 height 7
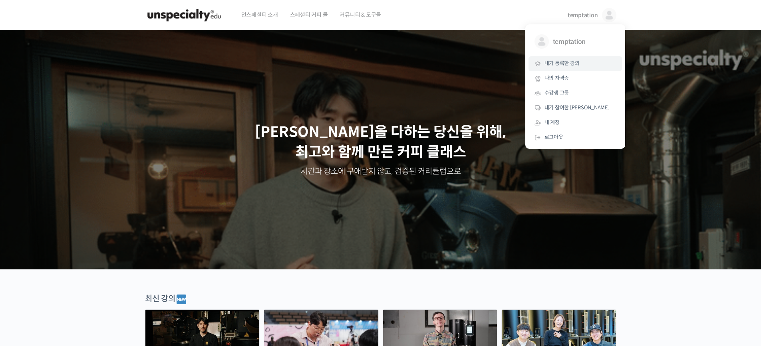
click at [567, 67] on span "내가 등록한 강의" at bounding box center [561, 63] width 35 height 7
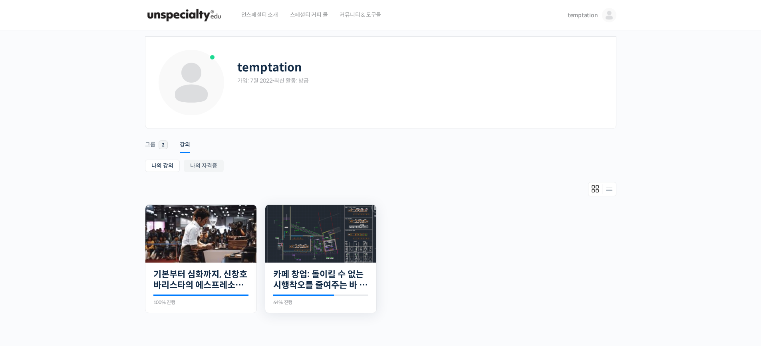
scroll to position [89, 0]
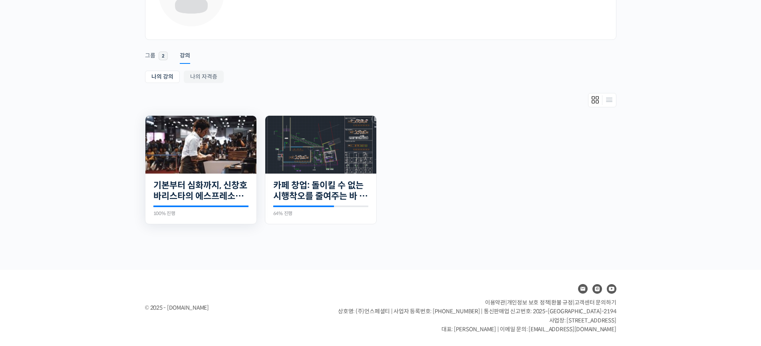
click at [210, 146] on img at bounding box center [200, 145] width 111 height 58
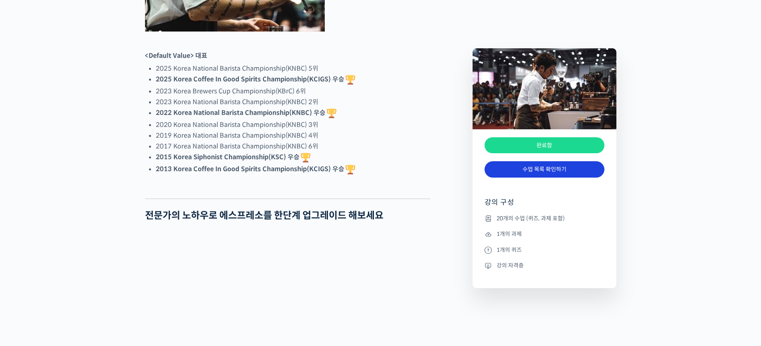
click at [554, 172] on link "수업 목록 확인하기" at bounding box center [544, 169] width 120 height 16
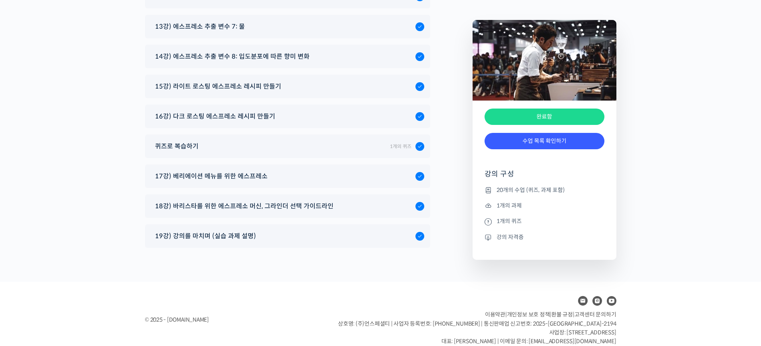
scroll to position [4429, 0]
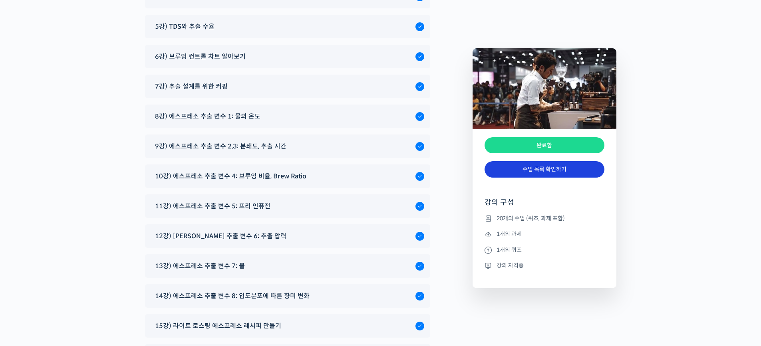
click at [557, 170] on link "수업 목록 확인하기" at bounding box center [544, 169] width 120 height 16
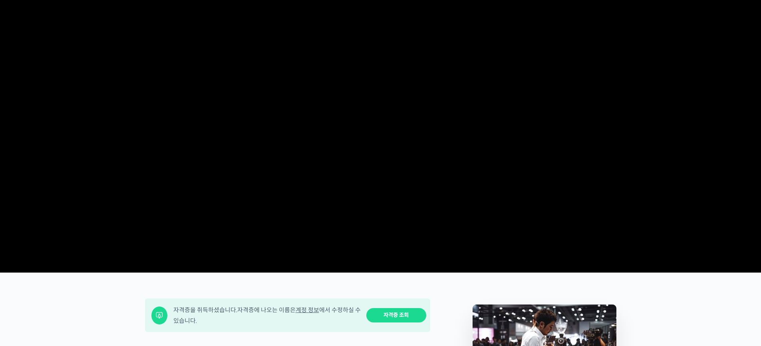
scroll to position [0, 0]
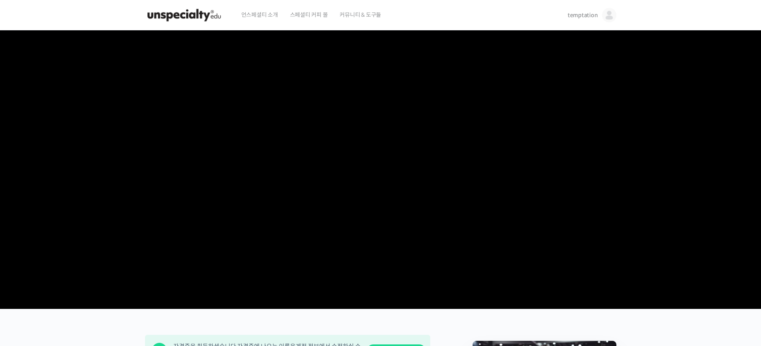
click at [579, 14] on span "temptation" at bounding box center [583, 15] width 30 height 7
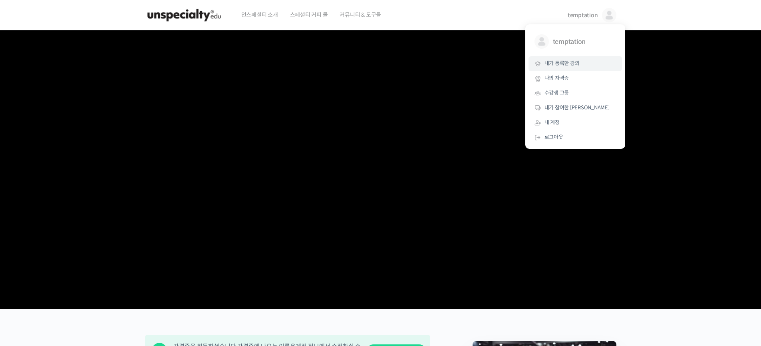
click at [563, 63] on span "내가 등록한 강의" at bounding box center [561, 63] width 35 height 7
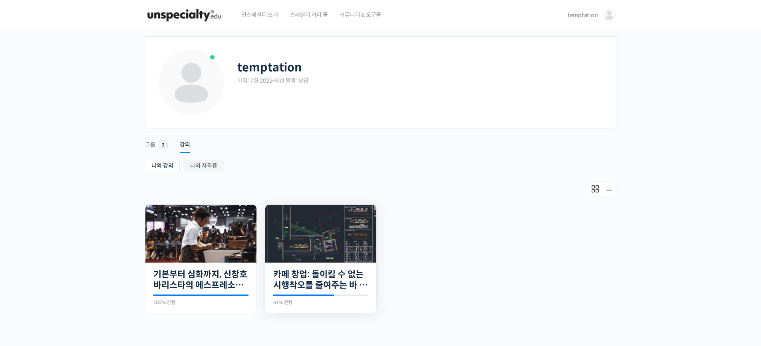
click at [312, 231] on img at bounding box center [320, 234] width 111 height 58
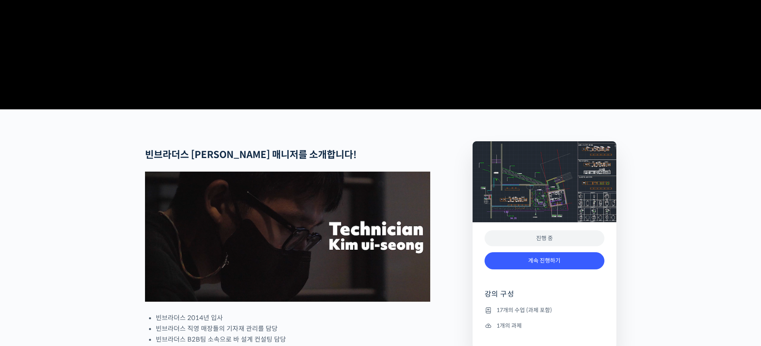
scroll to position [359, 0]
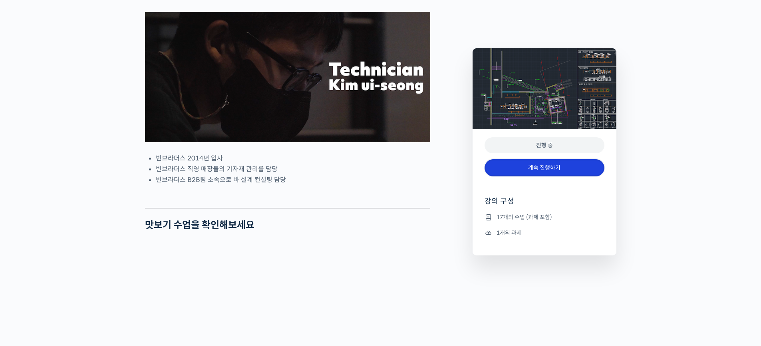
click at [558, 173] on link "계속 진행하기" at bounding box center [544, 167] width 120 height 17
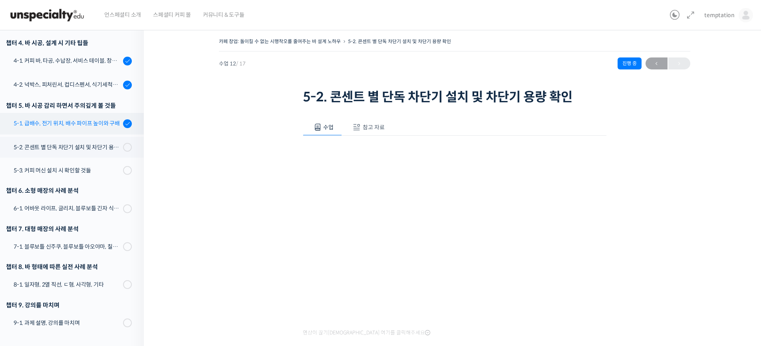
click at [97, 122] on div "5-1. 급배수, 전기 위치, 배수 파이프 높이와 구배" at bounding box center [67, 123] width 107 height 9
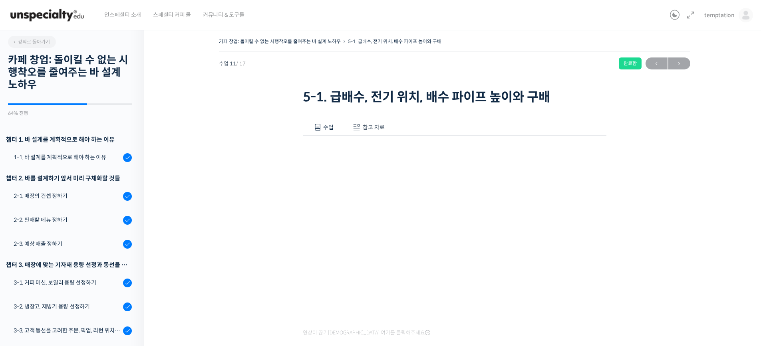
scroll to position [333, 0]
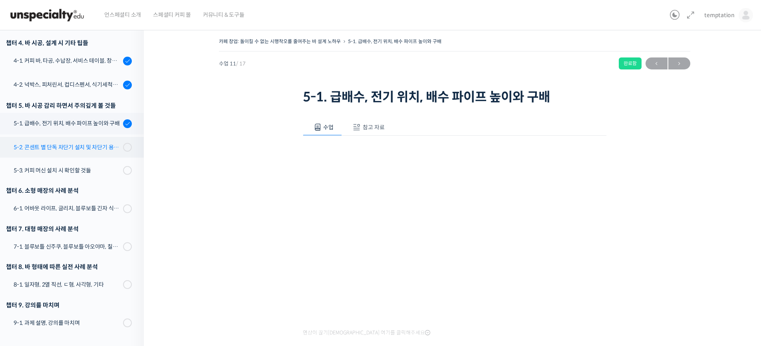
click at [94, 147] on div "5-2. 콘센트 별 단독 차단기 설치 및 차단기 용량 확인" at bounding box center [67, 147] width 107 height 9
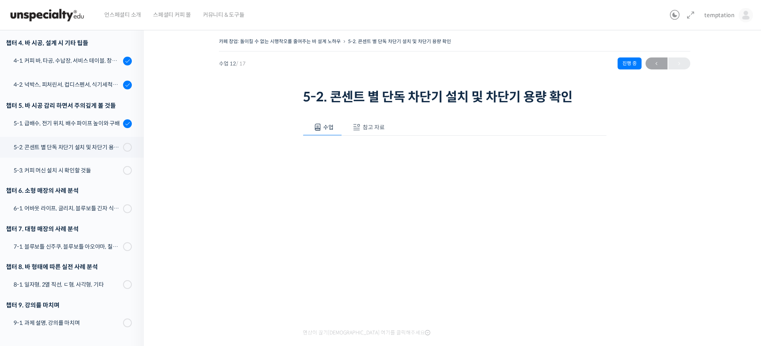
scroll to position [75, 0]
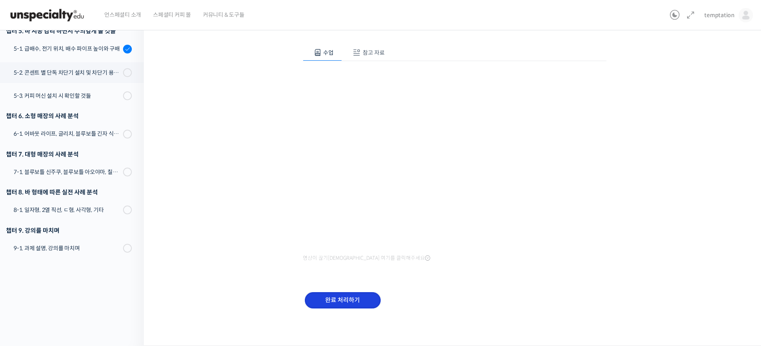
click at [343, 301] on input "완료 처리하기" at bounding box center [343, 300] width 76 height 16
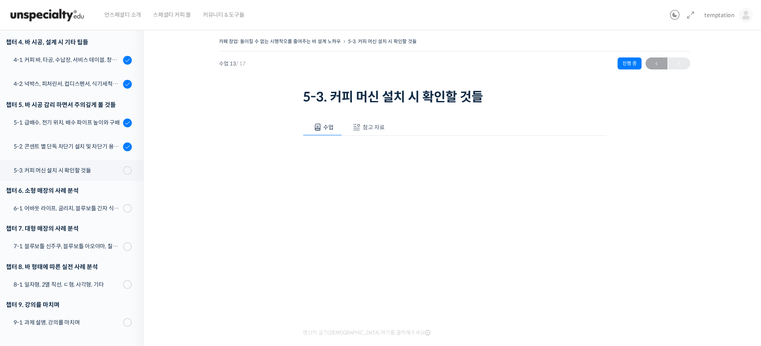
scroll to position [75, 0]
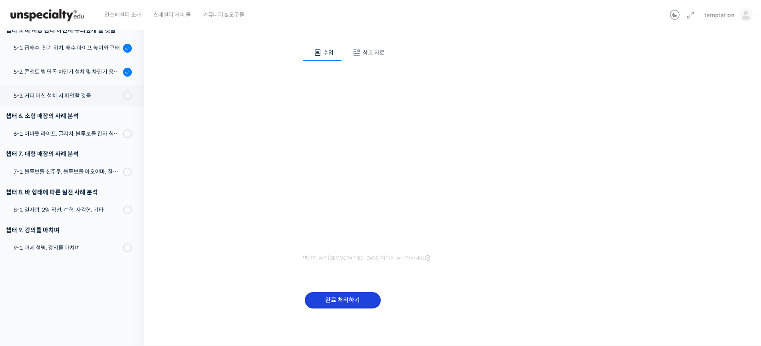
click at [357, 301] on input "완료 처리하기" at bounding box center [343, 300] width 76 height 16
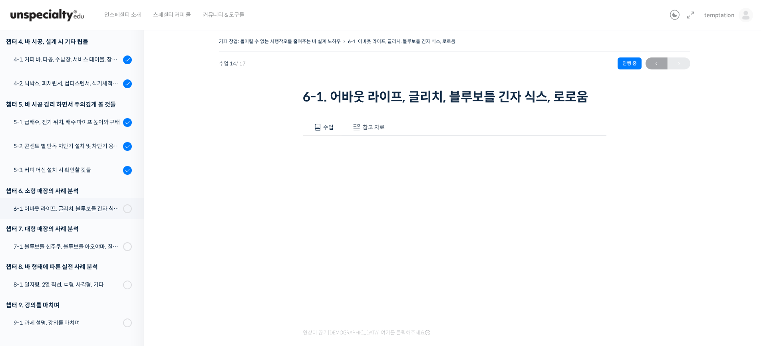
scroll to position [75, 0]
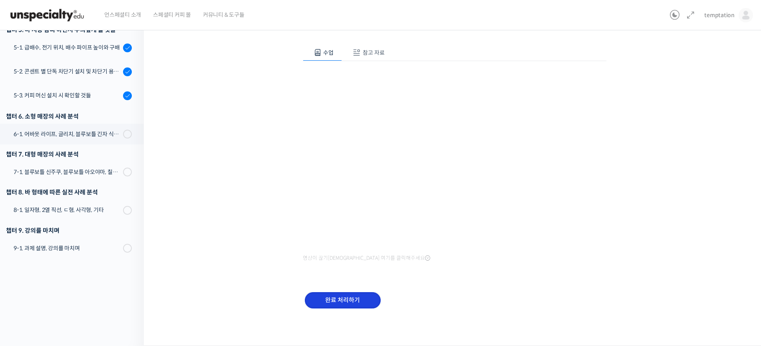
click at [349, 305] on input "완료 처리하기" at bounding box center [343, 300] width 76 height 16
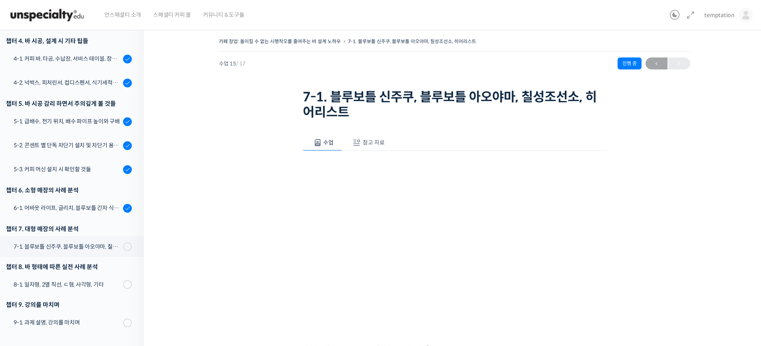
scroll to position [90, 0]
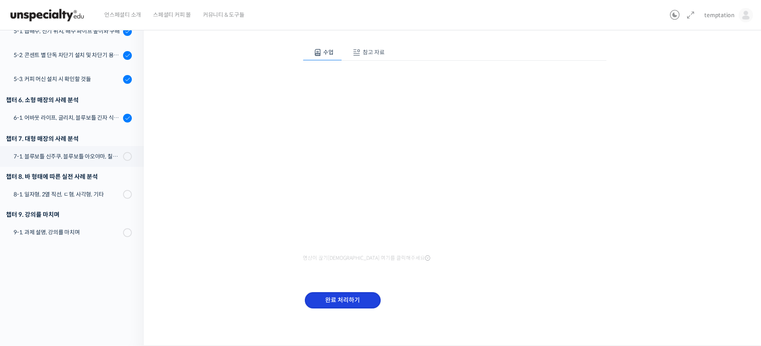
click at [353, 298] on input "완료 처리하기" at bounding box center [343, 300] width 76 height 16
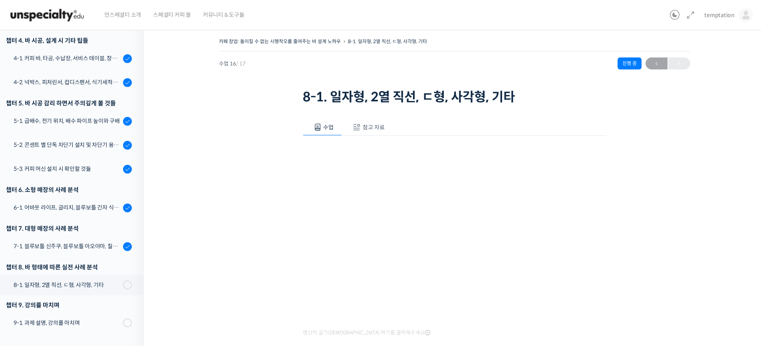
scroll to position [75, 0]
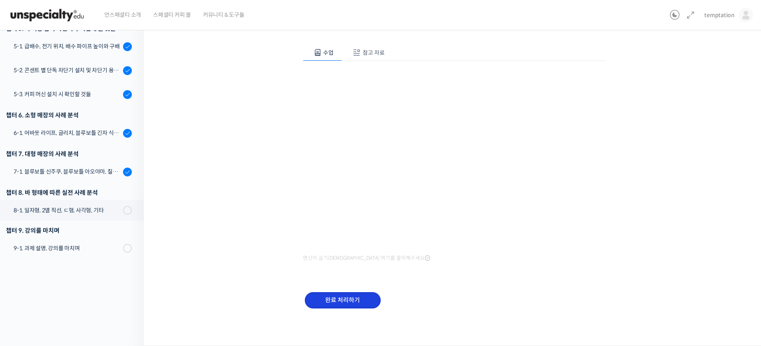
click at [363, 296] on input "완료 처리하기" at bounding box center [343, 300] width 76 height 16
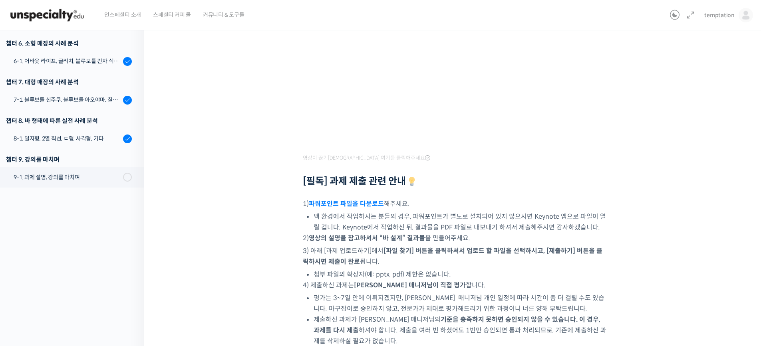
scroll to position [66, 0]
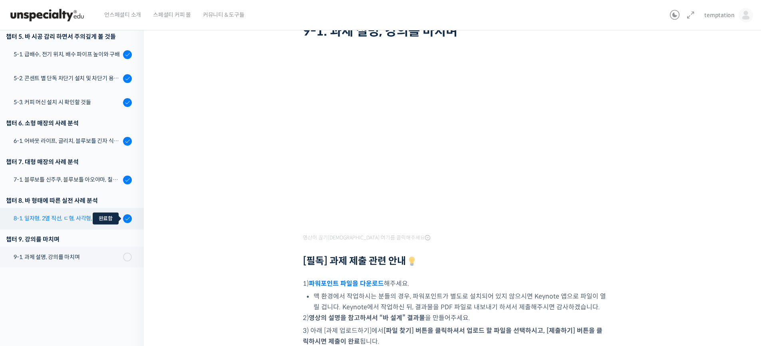
click at [123, 218] on div at bounding box center [127, 219] width 9 height 10
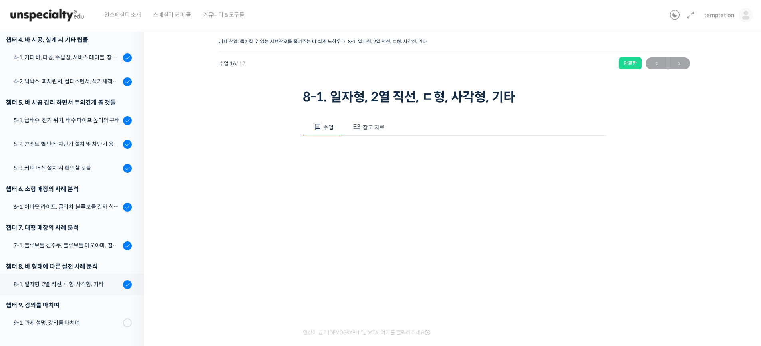
scroll to position [46, 0]
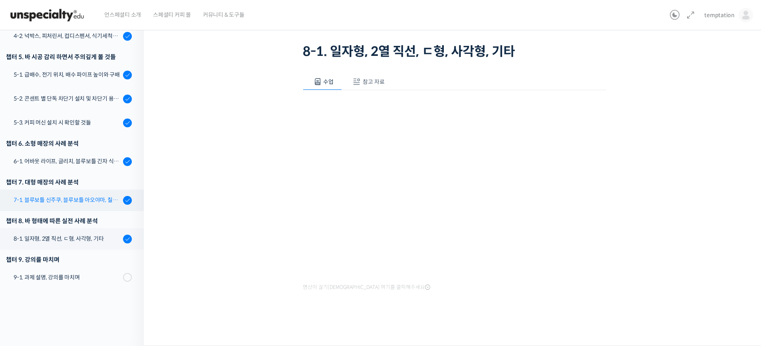
click at [97, 198] on div "7-1. 블루보틀 신주쿠, 블루보틀 아오야마, 칠성조선소, 히어리스트" at bounding box center [67, 200] width 107 height 9
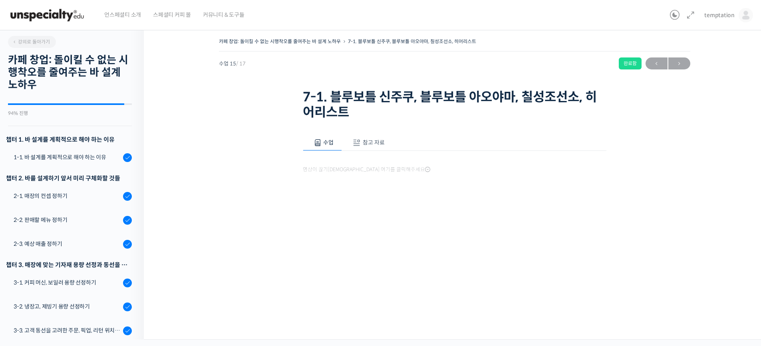
scroll to position [336, 0]
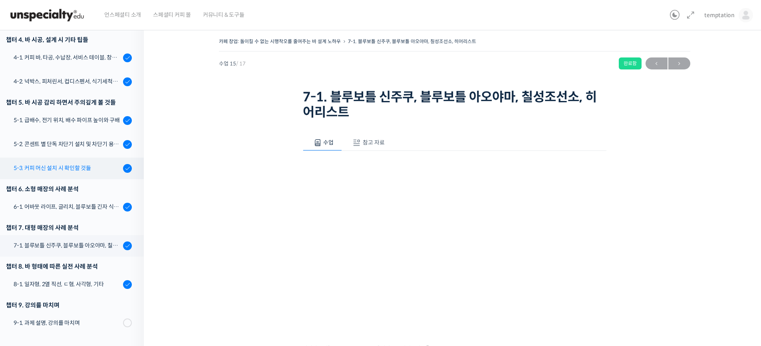
drag, startPoint x: 83, startPoint y: 162, endPoint x: 79, endPoint y: 170, distance: 9.3
click at [83, 163] on link "5-3. 커피 머신 설치 시 확인할 것들" at bounding box center [70, 169] width 148 height 22
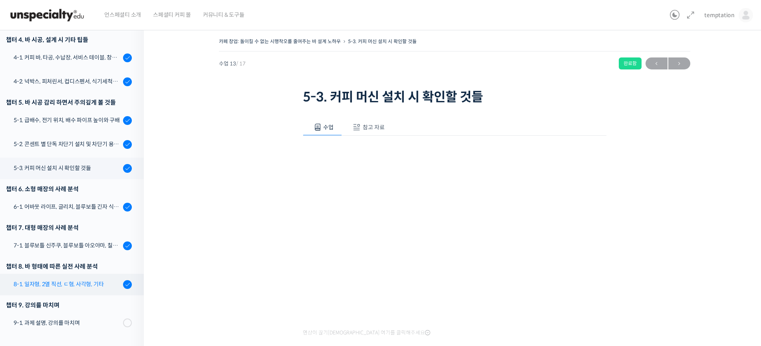
scroll to position [46, 0]
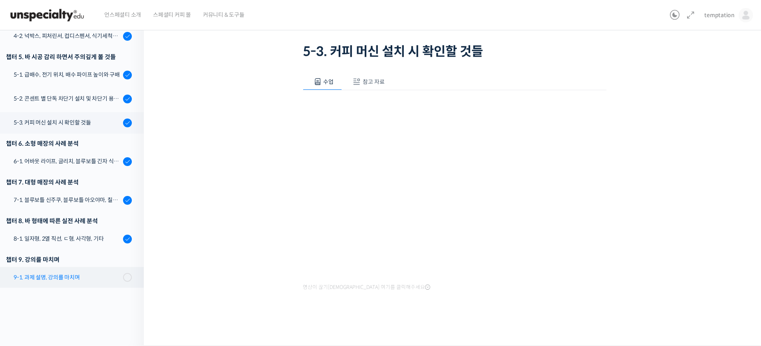
click at [65, 277] on div "9-1. 과제 설명, 강의를 마치며" at bounding box center [67, 277] width 107 height 9
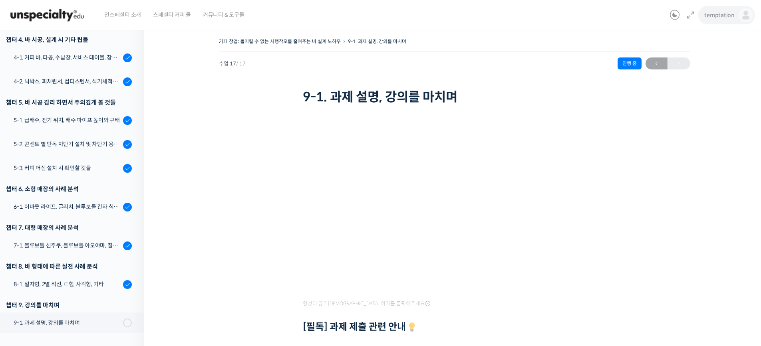
click at [714, 16] on span "temptation" at bounding box center [719, 15] width 30 height 7
click at [683, 67] on link "내가 등록한 강의" at bounding box center [711, 63] width 93 height 15
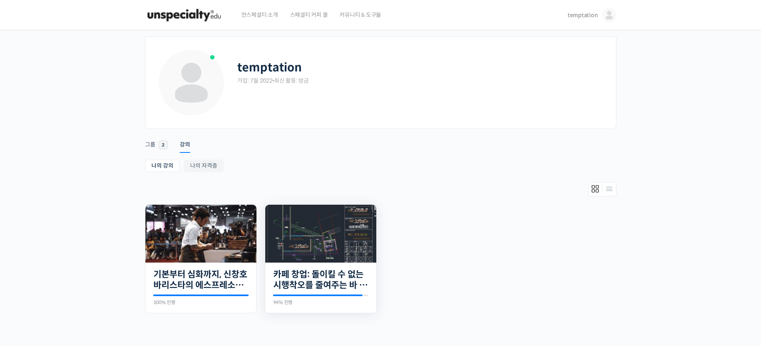
click at [320, 226] on img at bounding box center [320, 234] width 111 height 58
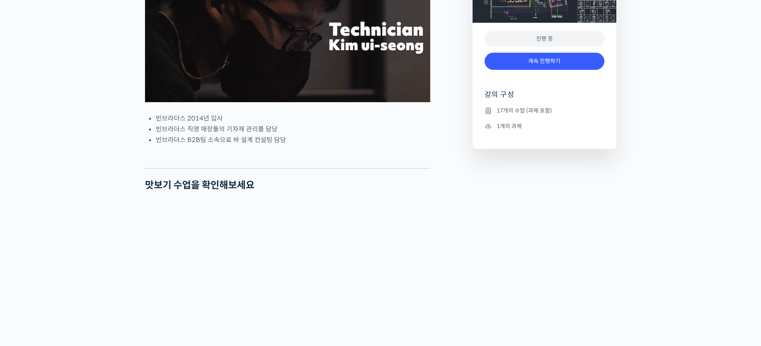
scroll to position [479, 0]
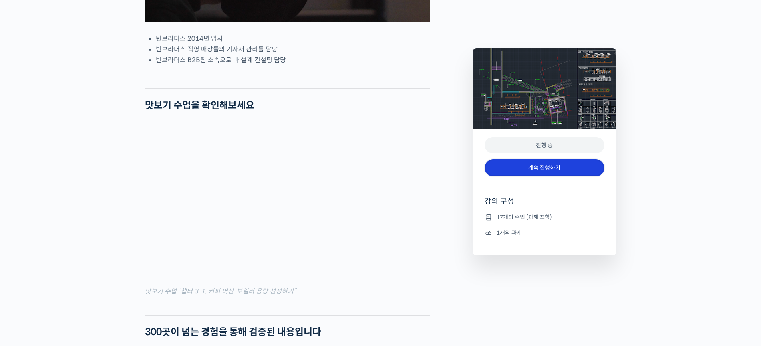
click at [550, 167] on link "계속 진행하기" at bounding box center [544, 167] width 120 height 17
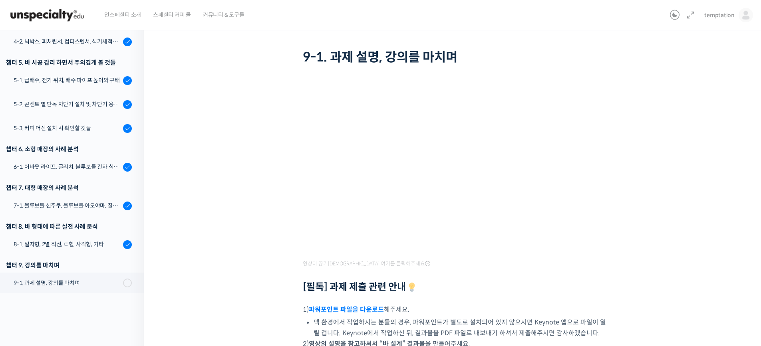
scroll to position [251, 0]
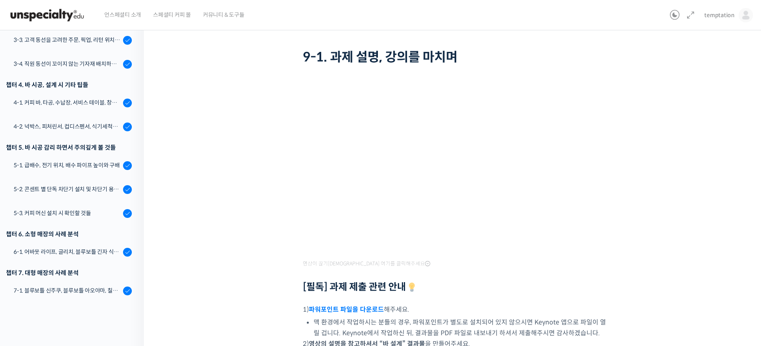
click at [237, 183] on div "카페 창업: 돌이킬 수 없는 시행착오를 줄여주는 바 설계 노하우 9-1. 과제 설명, 강의를 마치며 진행 중 수업 17 / 17 진행 중 ← …" at bounding box center [454, 295] width 541 height 599
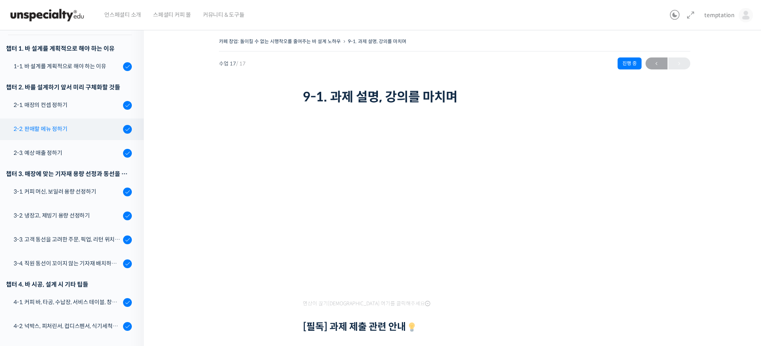
scroll to position [0, 0]
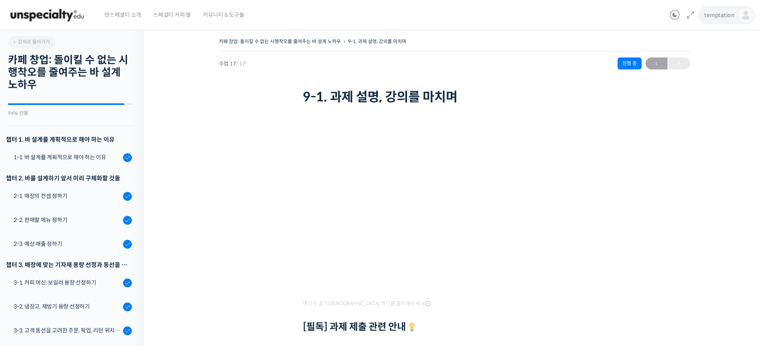
click at [725, 14] on span "temptation" at bounding box center [719, 15] width 30 height 7
click at [690, 64] on span "내가 등록한 강의" at bounding box center [698, 63] width 35 height 7
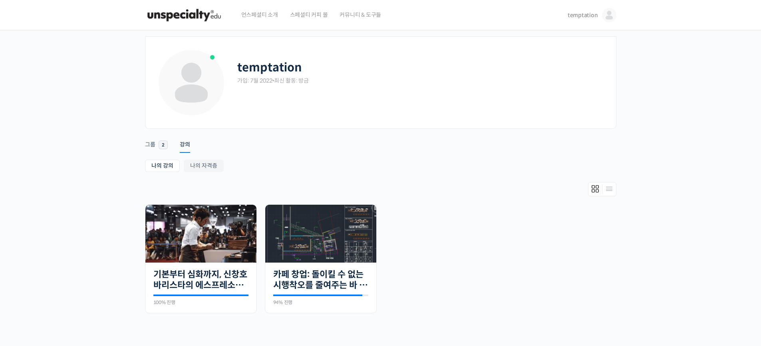
click at [272, 180] on div "나의 강의 My 강의 나의 자격증 나의 강의 My 강의 나의 자격증 완료함 20개의 수업 기본부터 심화까지, 신창호 바리스타의 에스프레소 At…" at bounding box center [380, 246] width 471 height 173
click at [210, 236] on img at bounding box center [200, 234] width 111 height 58
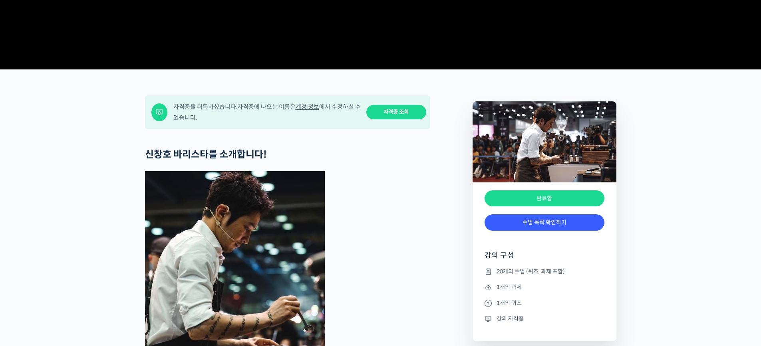
scroll to position [359, 0]
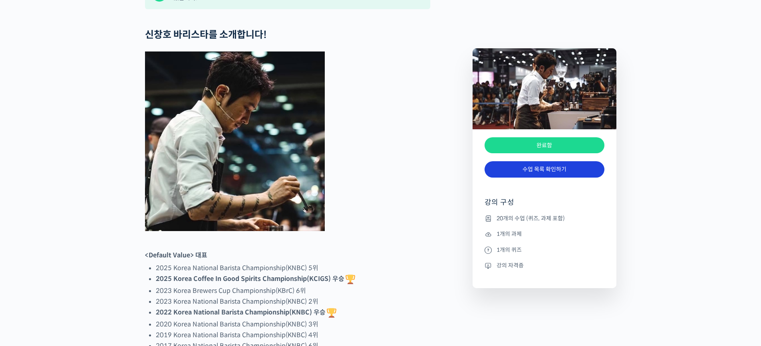
click at [540, 172] on link "수업 목록 확인하기" at bounding box center [544, 169] width 120 height 16
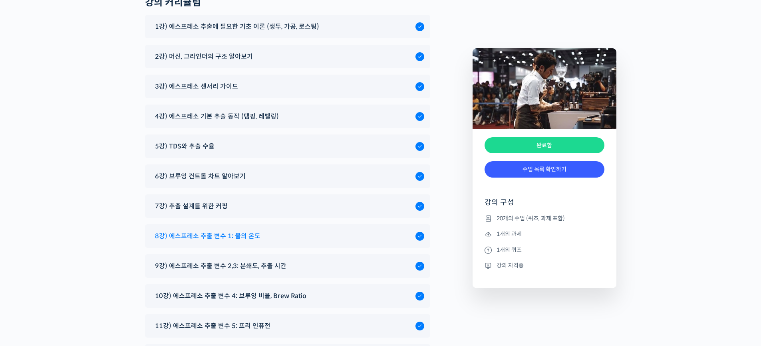
scroll to position [4269, 0]
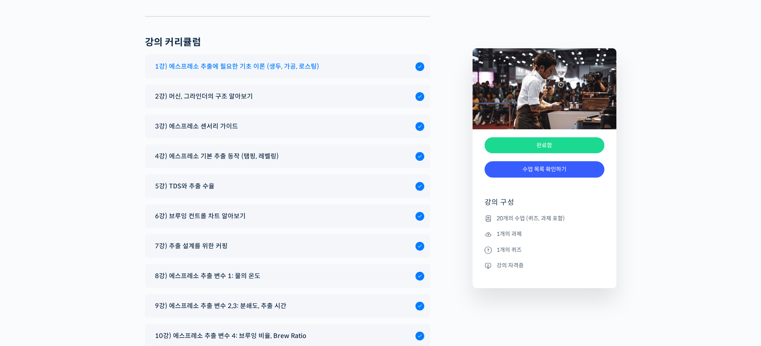
click at [234, 61] on span "1강) 에스프레소 추출에 필요한 기초 이론 (생두, 가공, 로스팅)" at bounding box center [237, 66] width 164 height 11
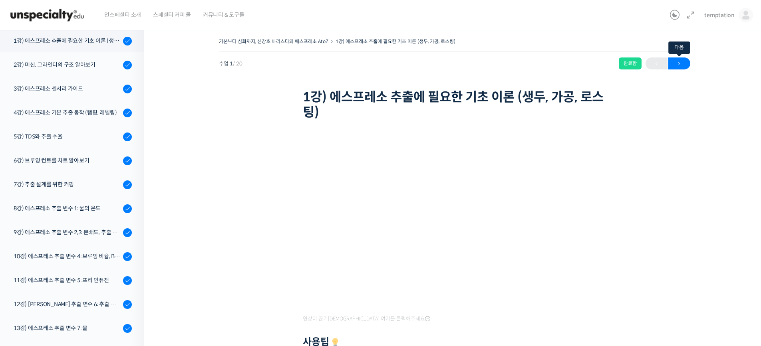
click at [677, 63] on span "→" at bounding box center [679, 63] width 22 height 11
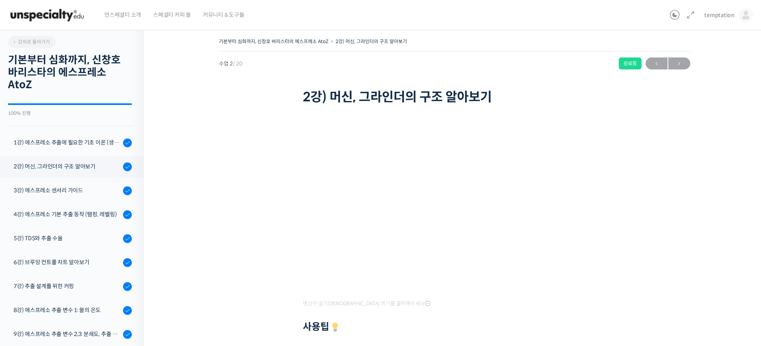
scroll to position [126, 0]
